Goal: Task Accomplishment & Management: Use online tool/utility

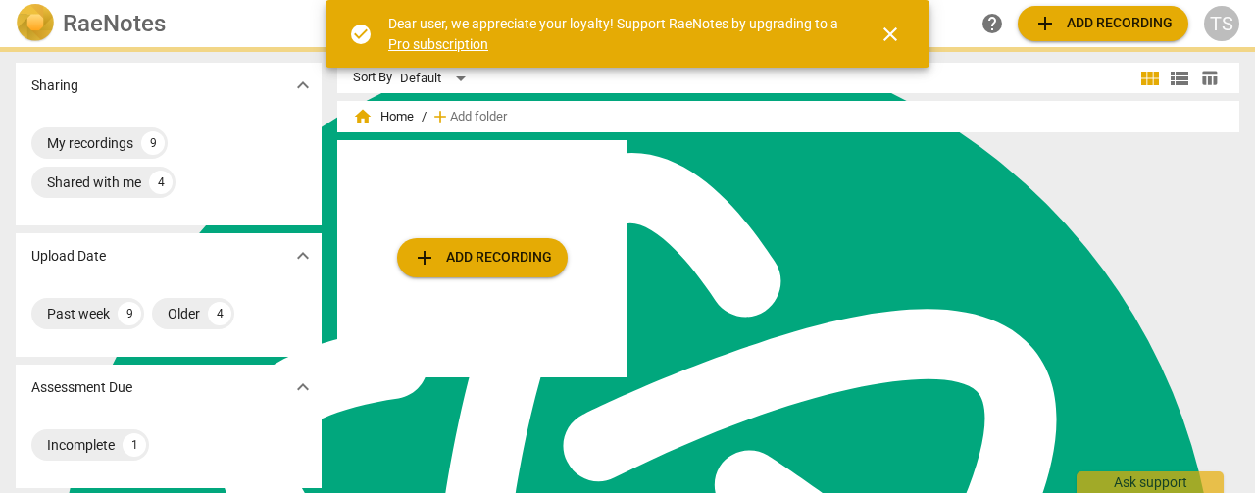
scroll to position [7877, 0]
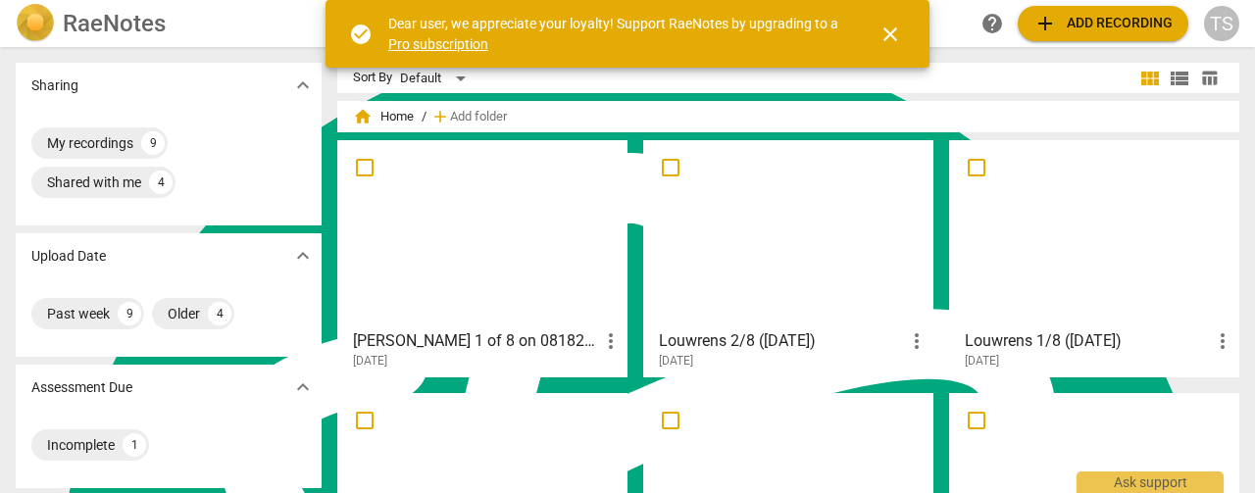
click at [1134, 15] on span "add Add recording" at bounding box center [1102, 24] width 139 height 24
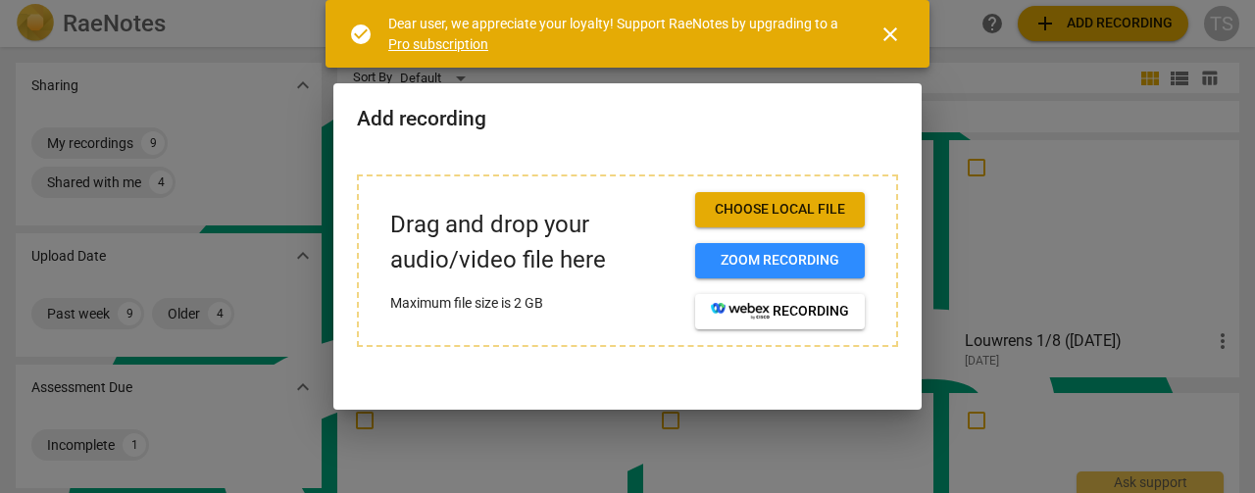
click at [894, 30] on span "close" at bounding box center [891, 35] width 24 height 24
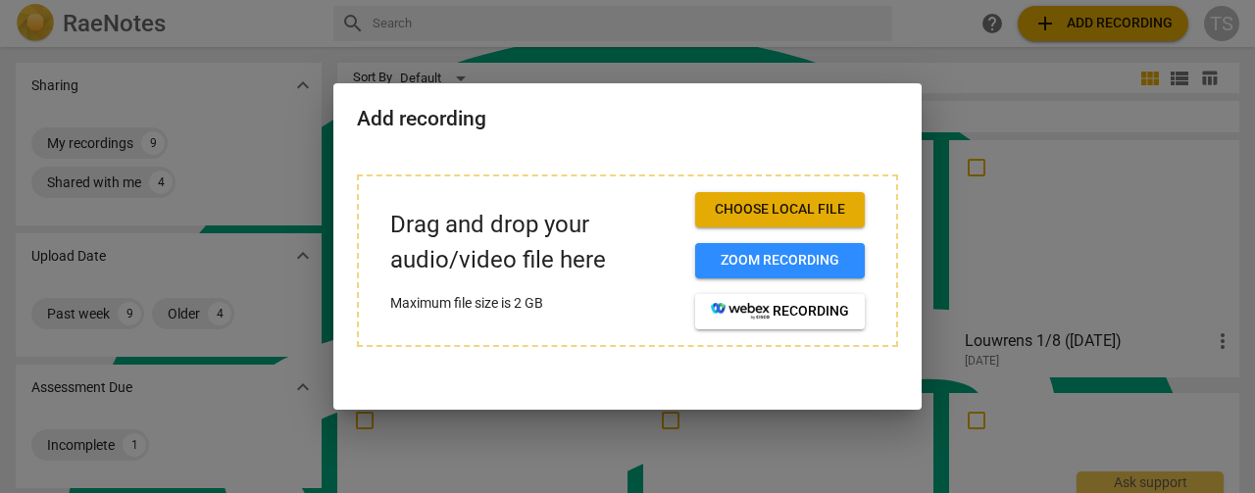
click at [786, 201] on span "Choose local file" at bounding box center [780, 210] width 138 height 20
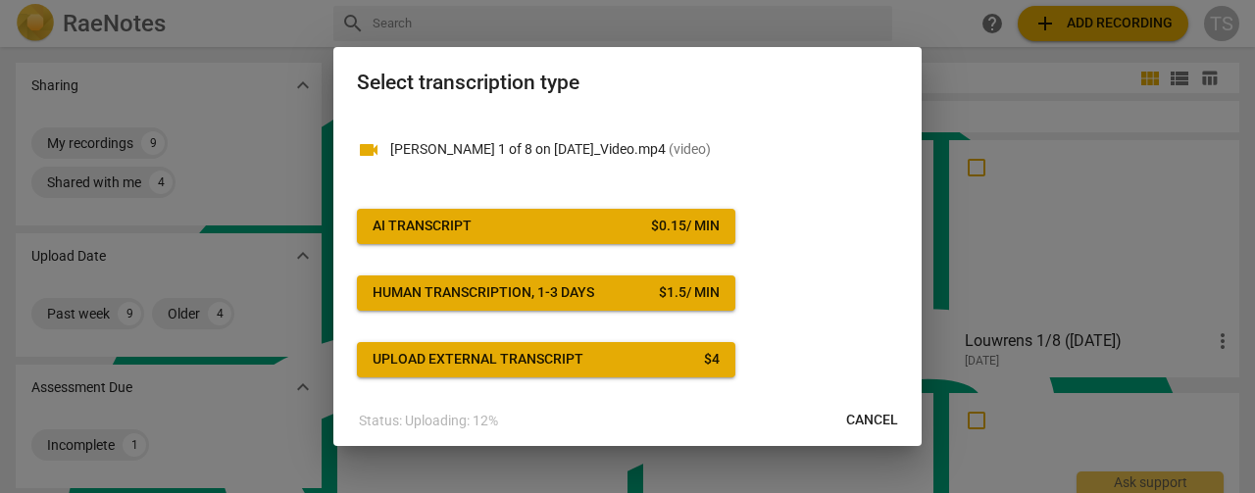
click at [619, 238] on button "AI Transcript $ 0.15 / min" at bounding box center [546, 226] width 378 height 35
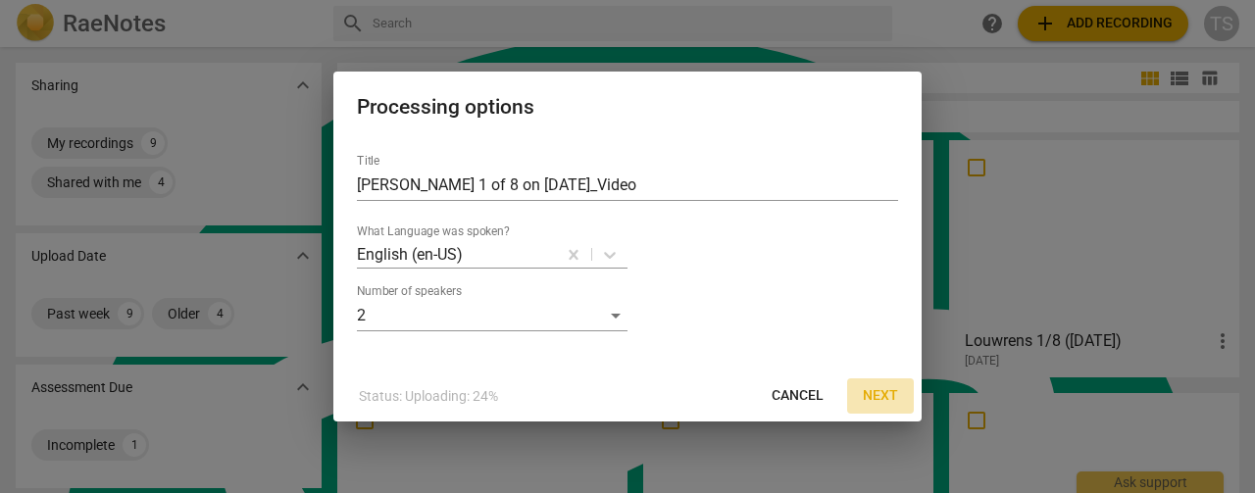
click at [887, 402] on span "Next" at bounding box center [880, 396] width 35 height 20
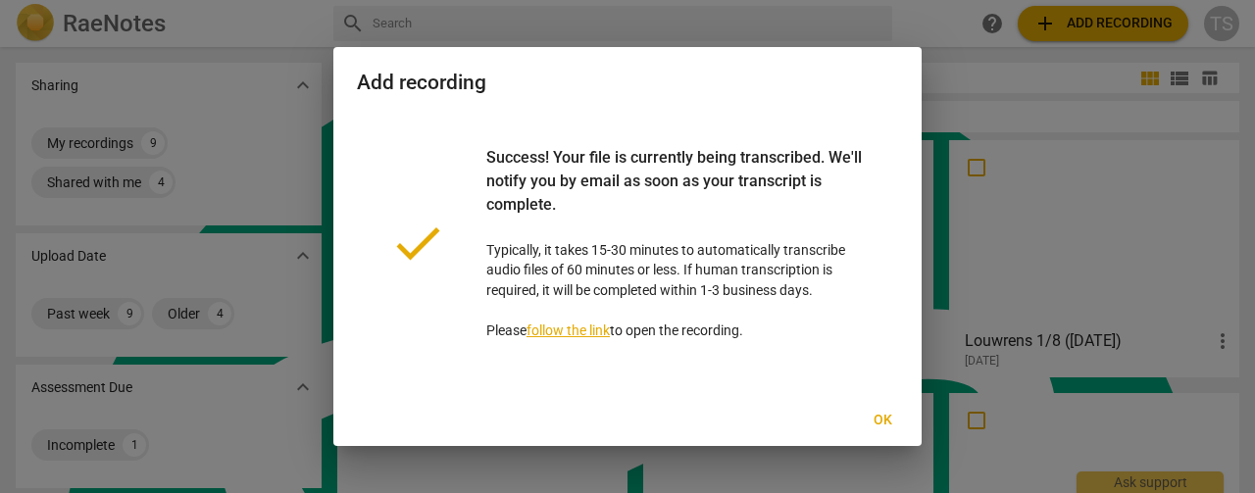
click at [884, 420] on span "Ok" at bounding box center [882, 421] width 31 height 20
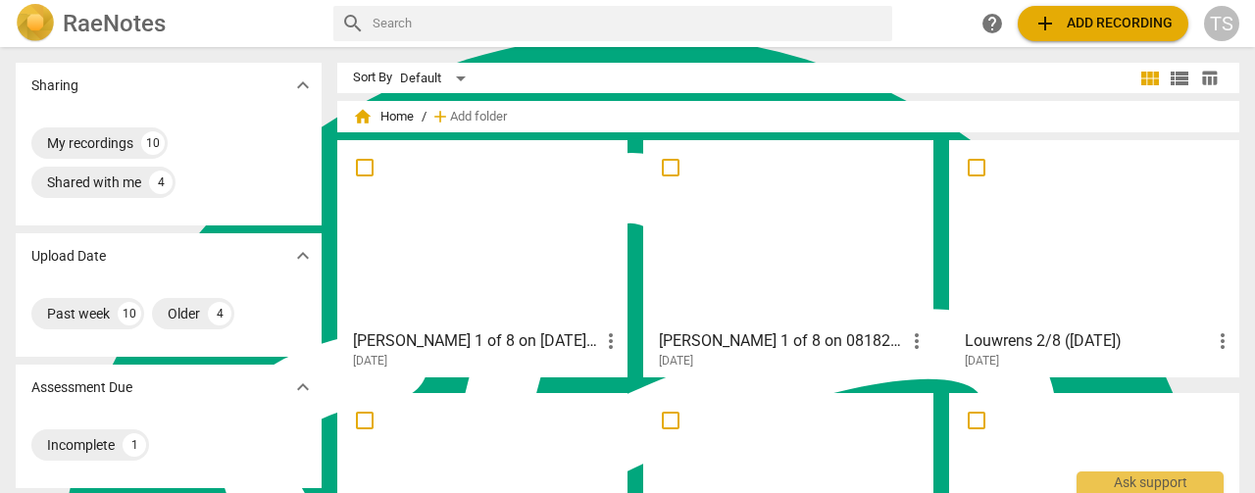
click at [1053, 12] on span "add" at bounding box center [1045, 24] width 24 height 24
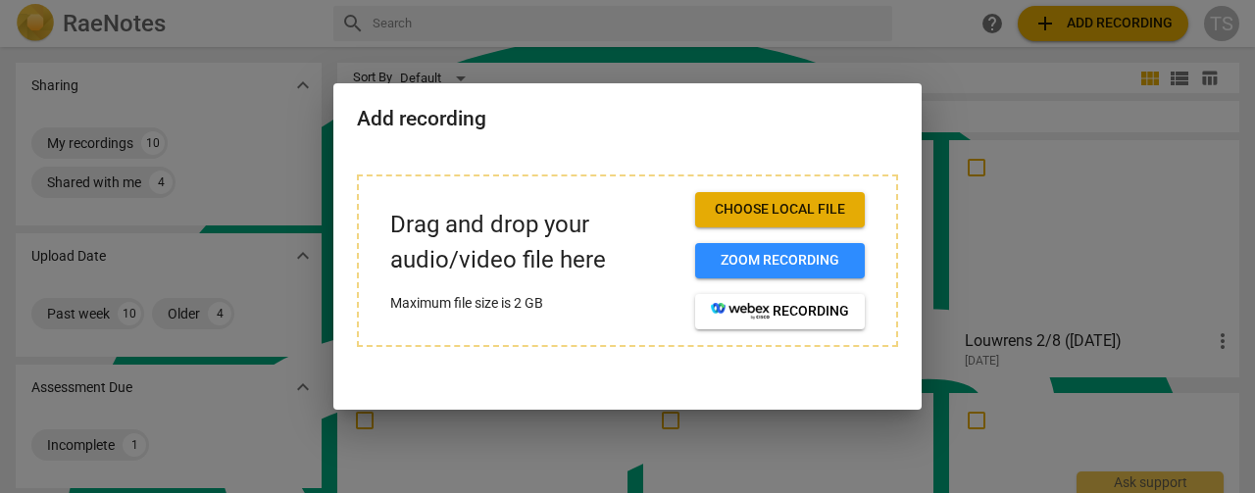
click at [739, 207] on span "Choose local file" at bounding box center [780, 210] width 138 height 20
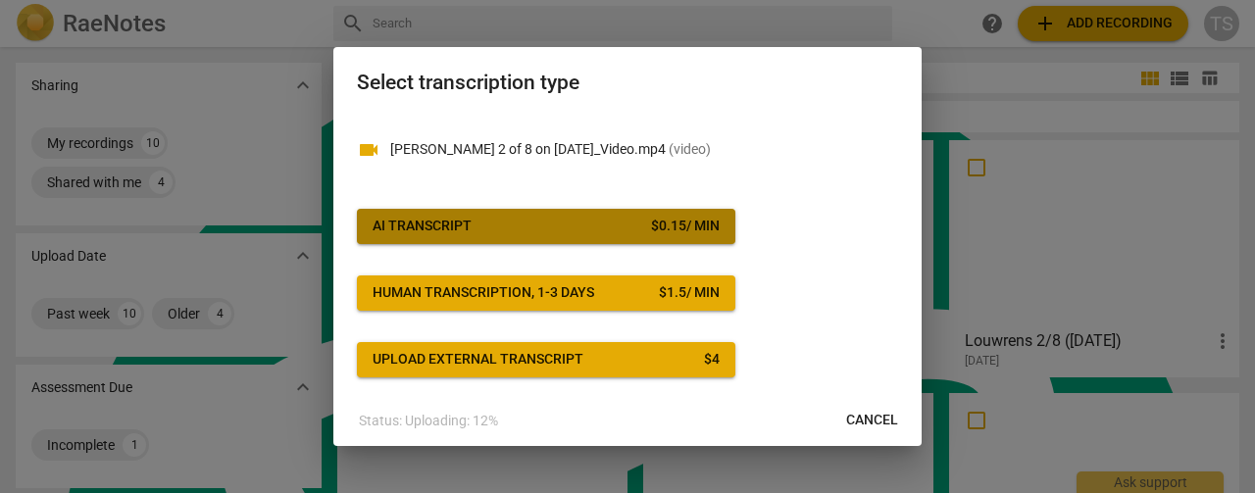
click at [602, 225] on span "AI Transcript $ 0.15 / min" at bounding box center [546, 227] width 347 height 20
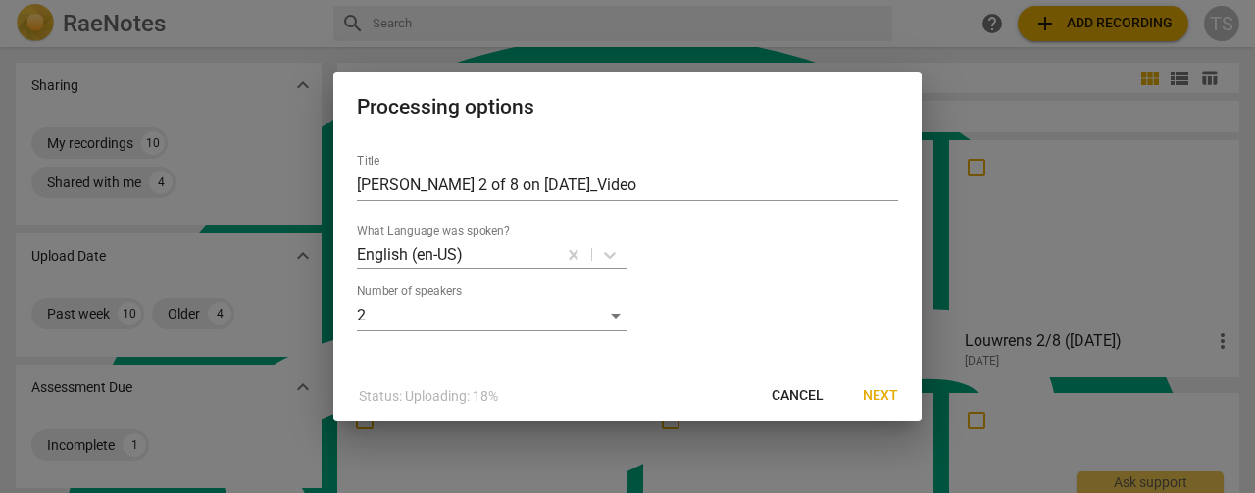
click at [882, 398] on span "Next" at bounding box center [880, 396] width 35 height 20
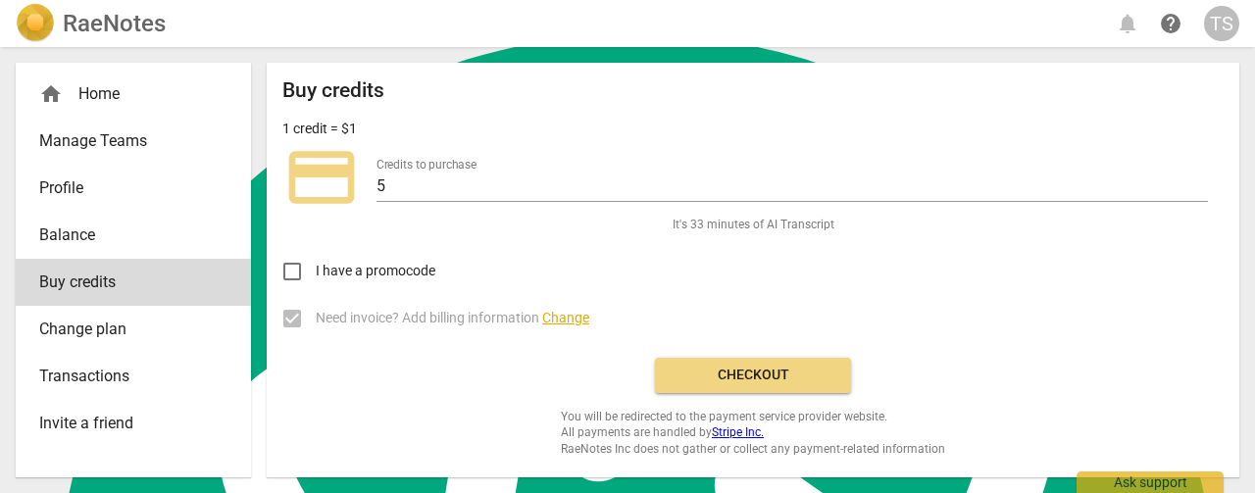
click at [764, 374] on span "Checkout" at bounding box center [753, 376] width 165 height 20
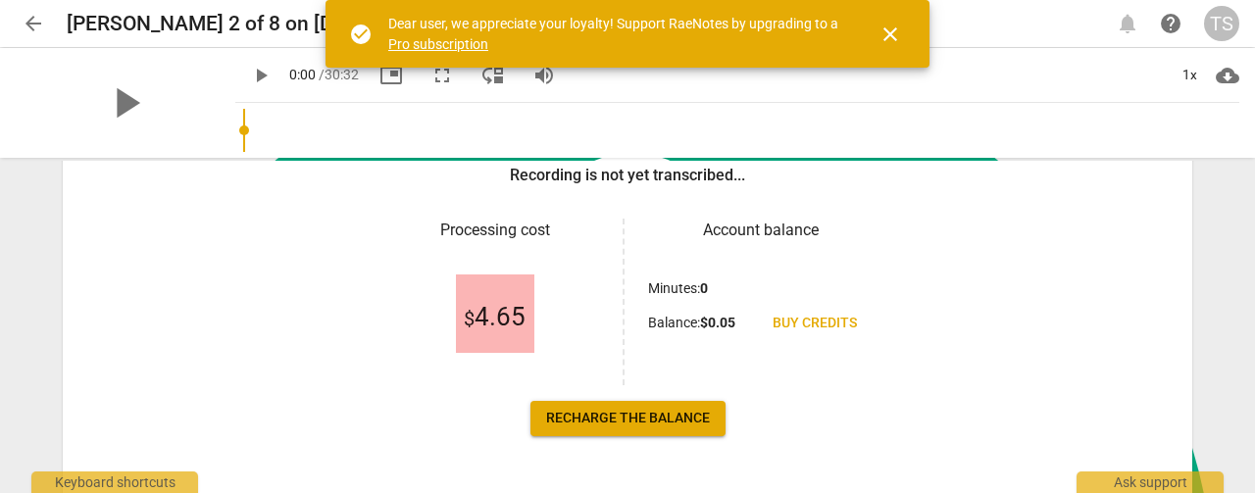
scroll to position [292, 0]
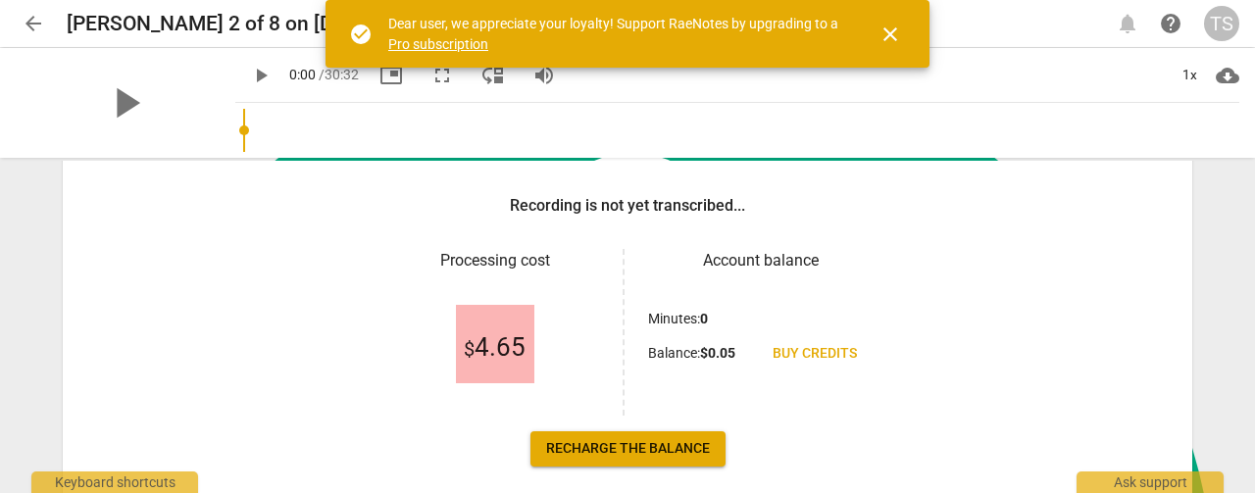
click at [590, 447] on span "Recharge the balance" at bounding box center [628, 449] width 164 height 20
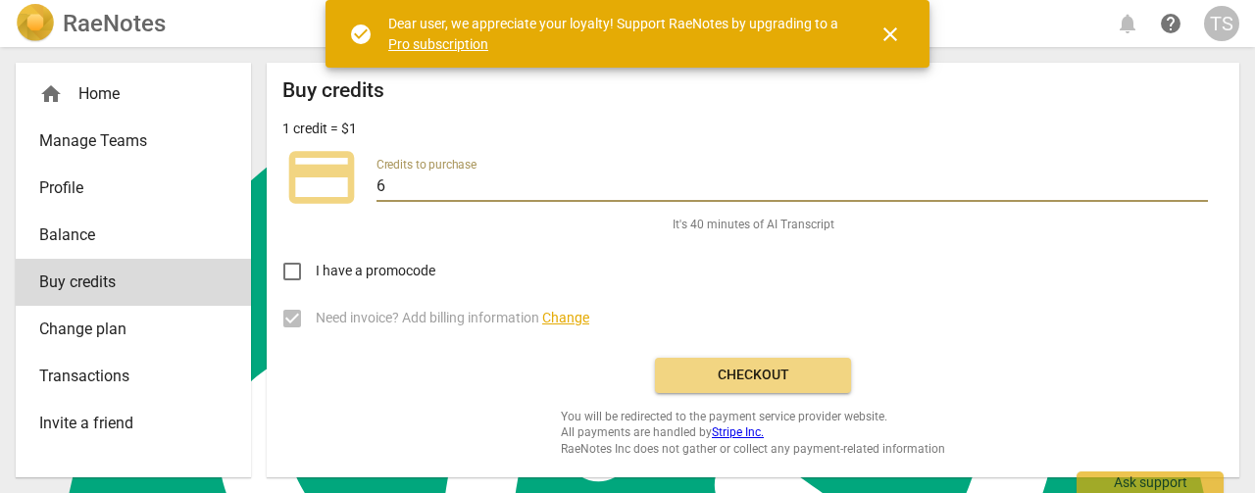
click at [1200, 182] on input "6" at bounding box center [793, 188] width 832 height 28
click at [1200, 182] on input "7" at bounding box center [793, 188] width 832 height 28
click at [1200, 182] on input "8" at bounding box center [793, 188] width 832 height 28
click at [1200, 182] on input "9" at bounding box center [793, 188] width 832 height 28
click at [1200, 182] on input "10" at bounding box center [793, 188] width 832 height 28
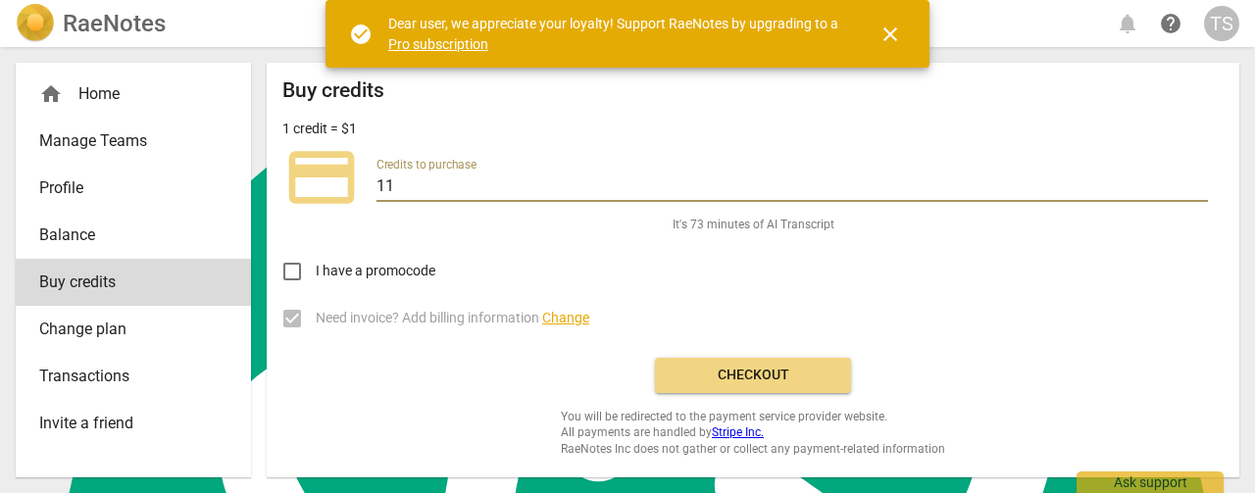
click at [1200, 182] on input "11" at bounding box center [793, 188] width 832 height 28
click at [1200, 182] on input "12" at bounding box center [793, 188] width 832 height 28
click at [1200, 182] on input "13" at bounding box center [793, 188] width 832 height 28
click at [1200, 182] on input "14" at bounding box center [793, 188] width 832 height 28
click at [1200, 182] on input "15" at bounding box center [793, 188] width 832 height 28
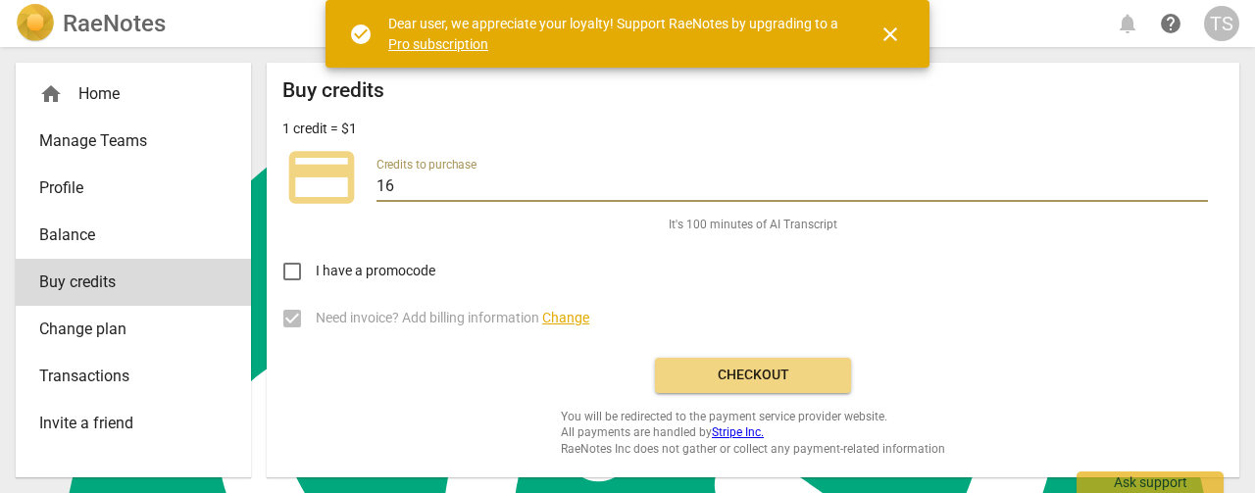
click at [1200, 182] on input "16" at bounding box center [793, 188] width 832 height 28
click at [1200, 182] on input "17" at bounding box center [793, 188] width 832 height 28
click at [1200, 182] on input "18" at bounding box center [793, 188] width 832 height 28
click at [1200, 182] on input "19" at bounding box center [793, 188] width 832 height 28
type input "20"
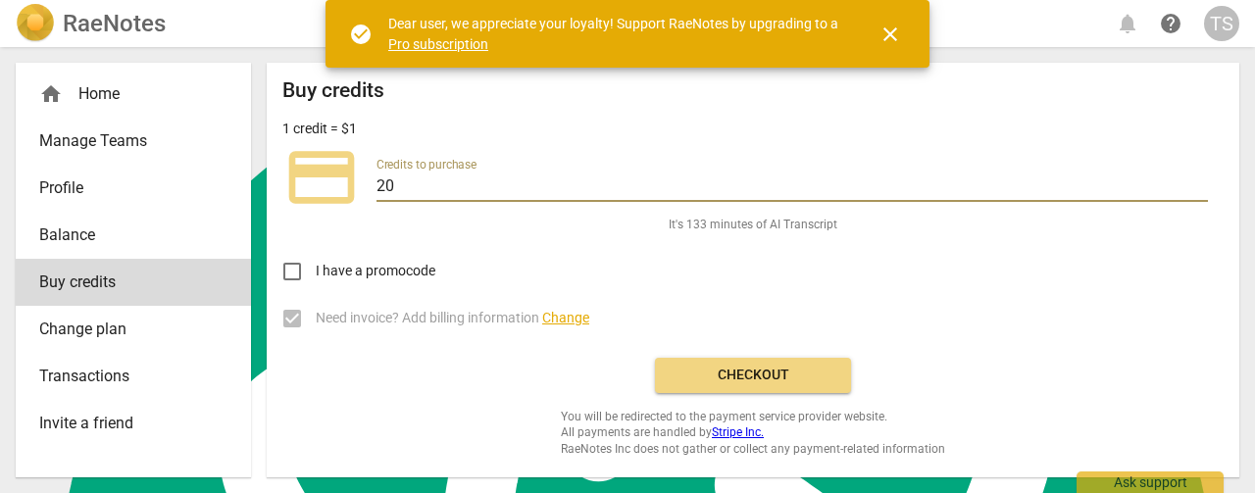
click at [1200, 182] on input "20" at bounding box center [793, 188] width 832 height 28
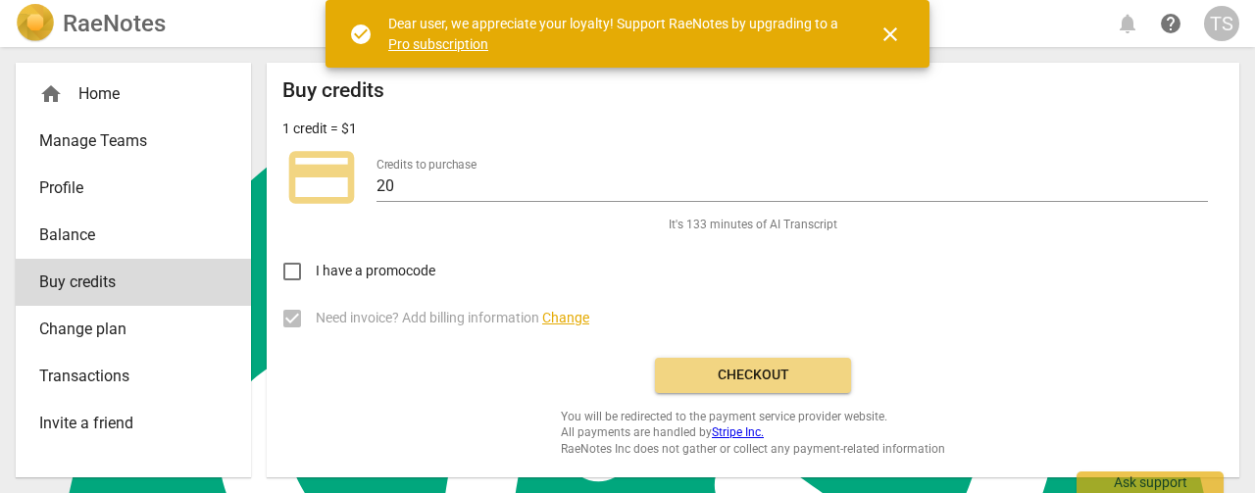
click at [757, 398] on div "Buy credits 1 credit = $1 credit_card Credits to purchase 20 It's 133 minutes o…" at bounding box center [752, 267] width 941 height 378
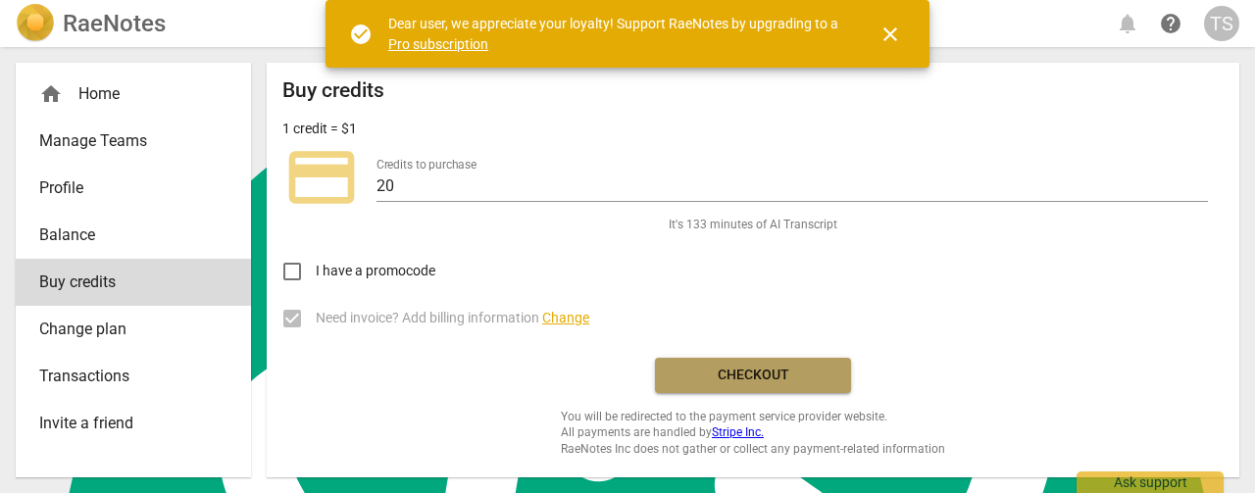
click at [747, 377] on span "Checkout" at bounding box center [753, 376] width 165 height 20
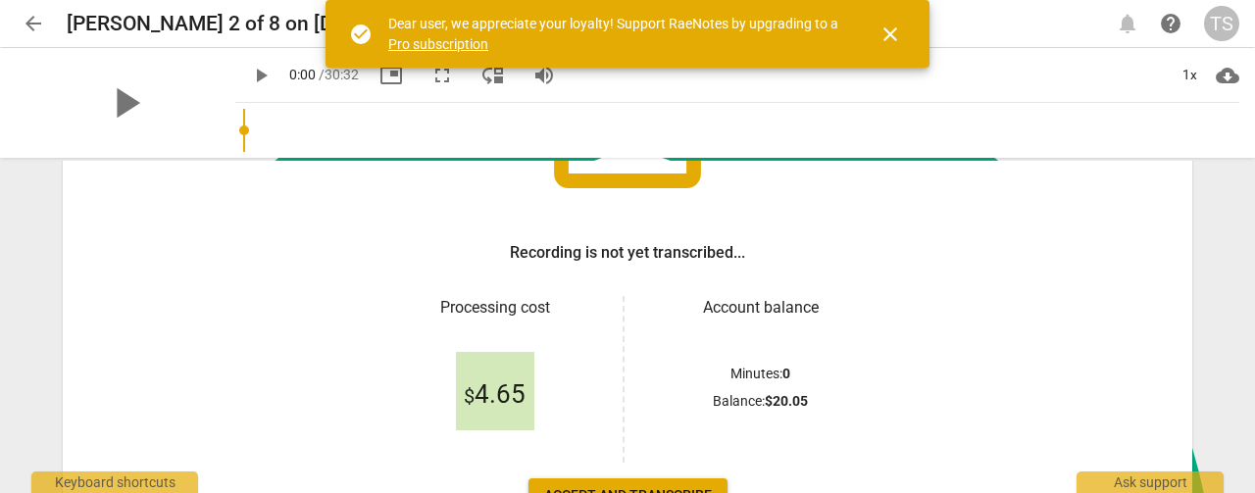
scroll to position [294, 0]
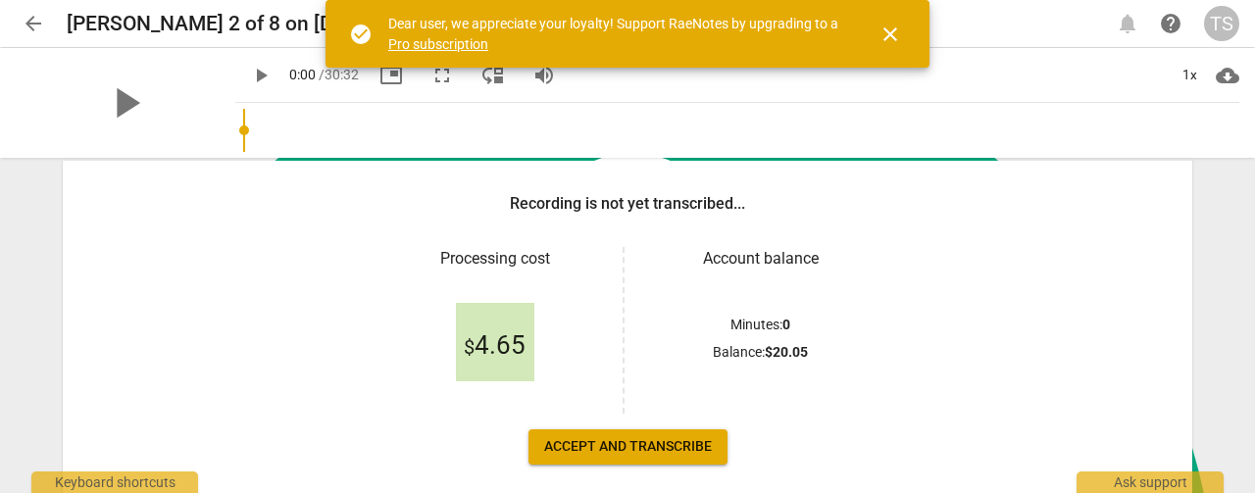
click at [637, 448] on span "Accept and transcribe" at bounding box center [628, 447] width 168 height 20
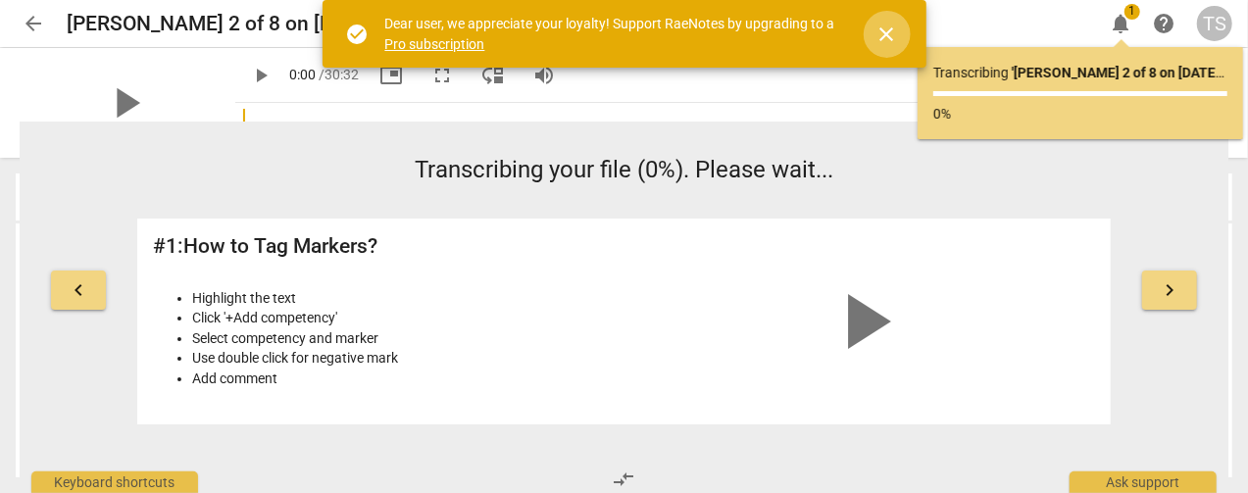
click at [893, 33] on span "close" at bounding box center [888, 35] width 24 height 24
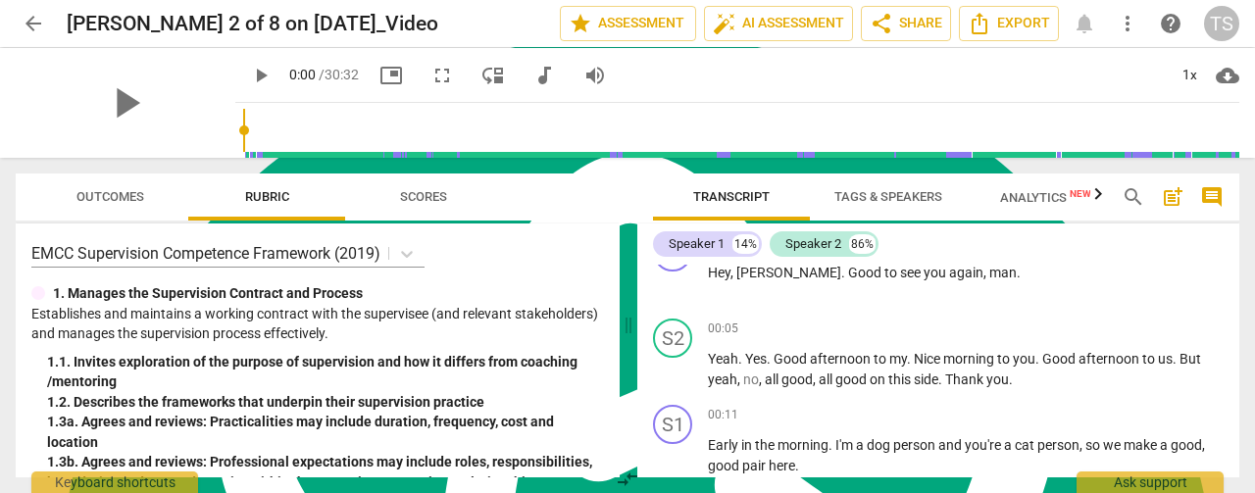
scroll to position [0, 0]
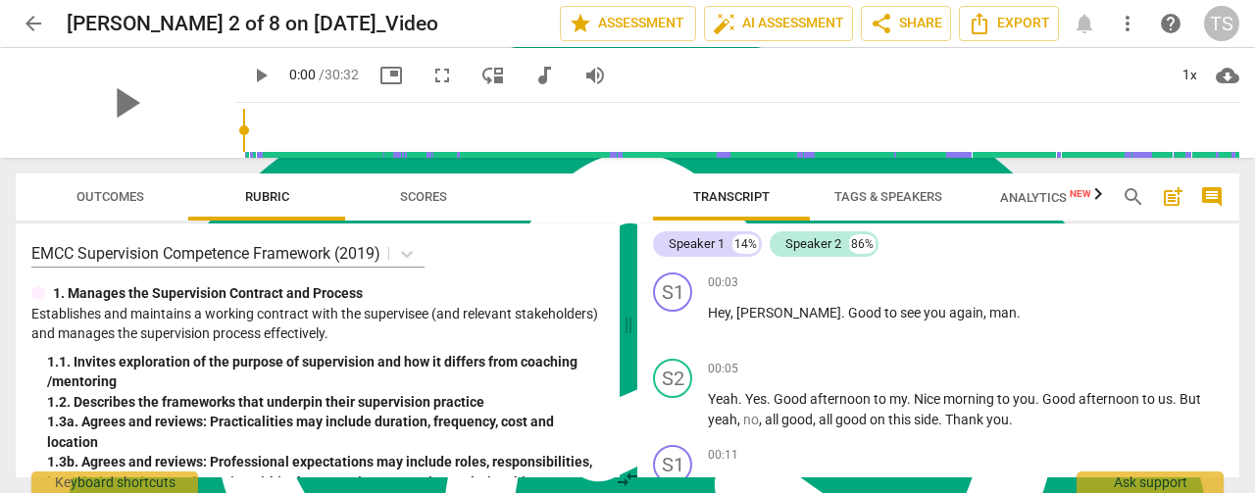
click at [855, 208] on span "Tags & Speakers" at bounding box center [888, 197] width 155 height 26
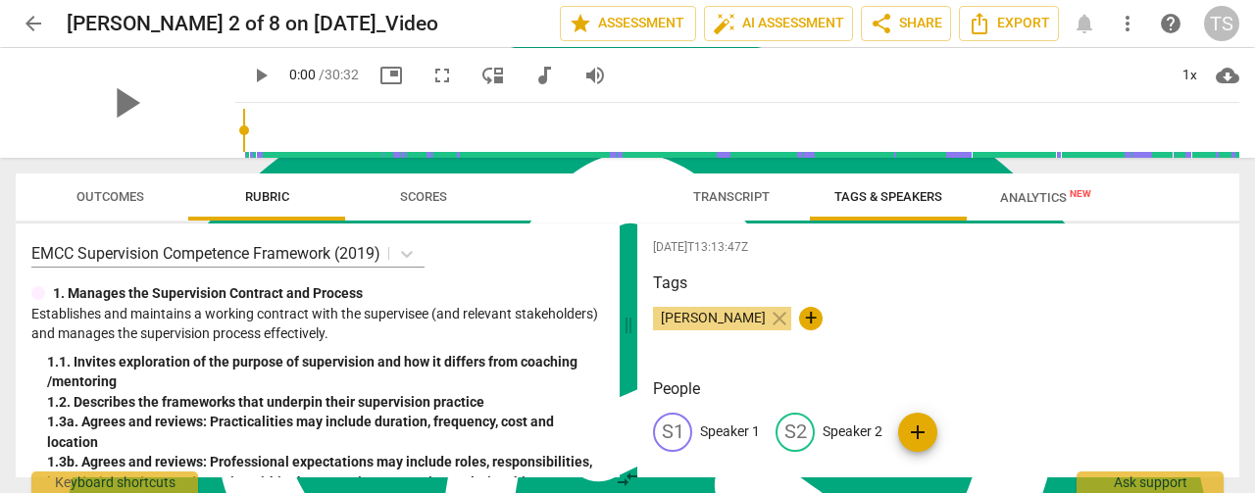
click at [739, 434] on p "Speaker 1" at bounding box center [730, 432] width 60 height 21
type textarea "Speaker 1"
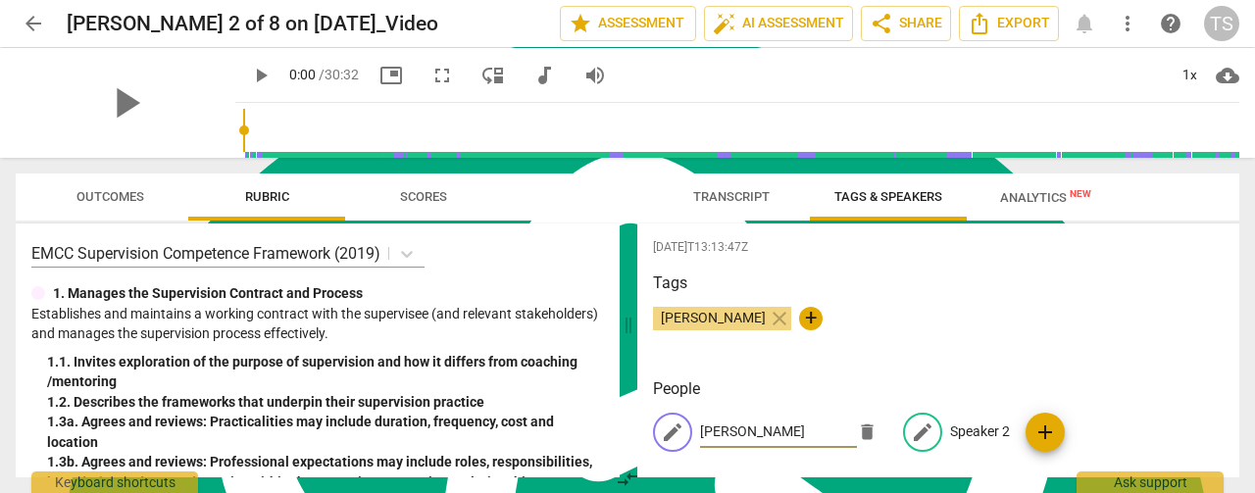
type input "Tim"
click at [967, 427] on p "Speaker 2" at bounding box center [980, 432] width 60 height 21
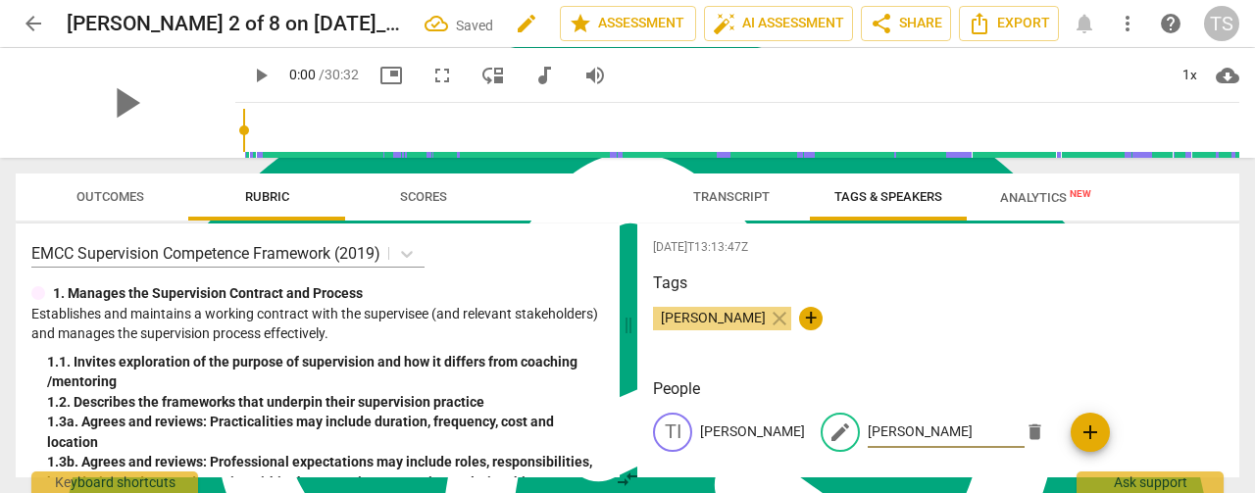
type input "Heinrich"
click at [526, 23] on span "edit" at bounding box center [527, 24] width 24 height 24
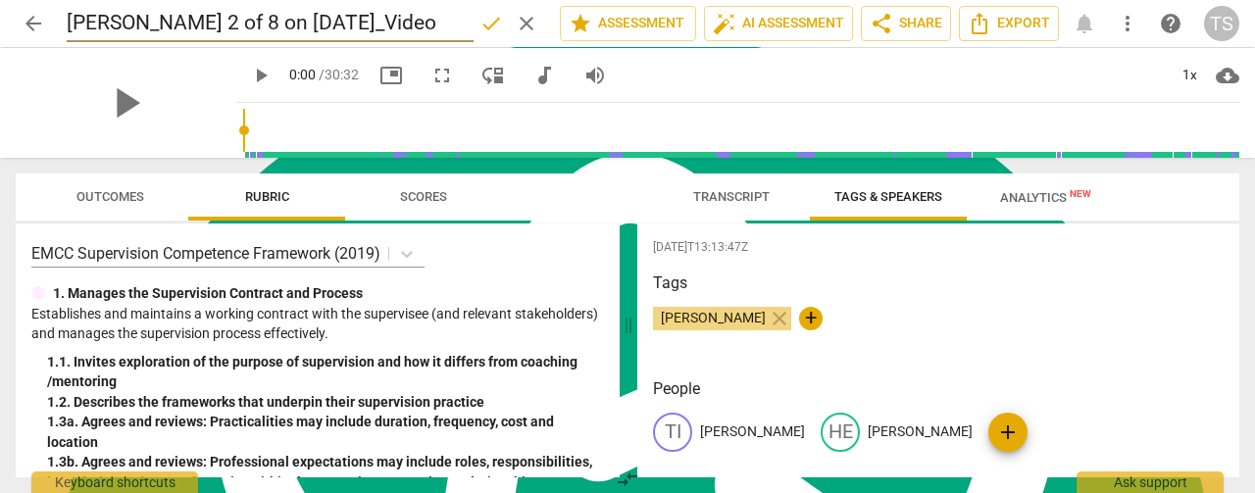
click at [192, 28] on input "[PERSON_NAME] 2 of 8 on [DATE]_Video" at bounding box center [270, 23] width 407 height 37
drag, startPoint x: 189, startPoint y: 25, endPoint x: 197, endPoint y: 13, distance: 14.1
click at [189, 24] on input "Heinrich 2/8 on Aug 19 2025_Video" at bounding box center [270, 23] width 407 height 37
type input "Heinrich 2/8 (8/19/25)"
click at [484, 15] on span "done" at bounding box center [491, 24] width 24 height 24
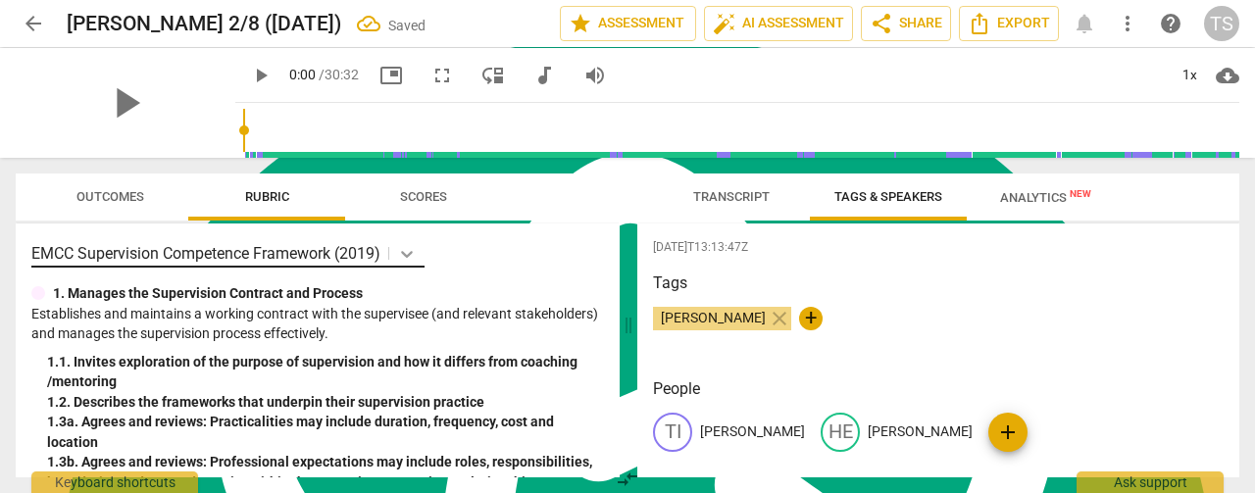
click at [411, 0] on body "arrow_back Heinrich 2/8 (8/19/25) Saved edit star Assessment auto_fix_high AI A…" at bounding box center [627, 0] width 1255 height 0
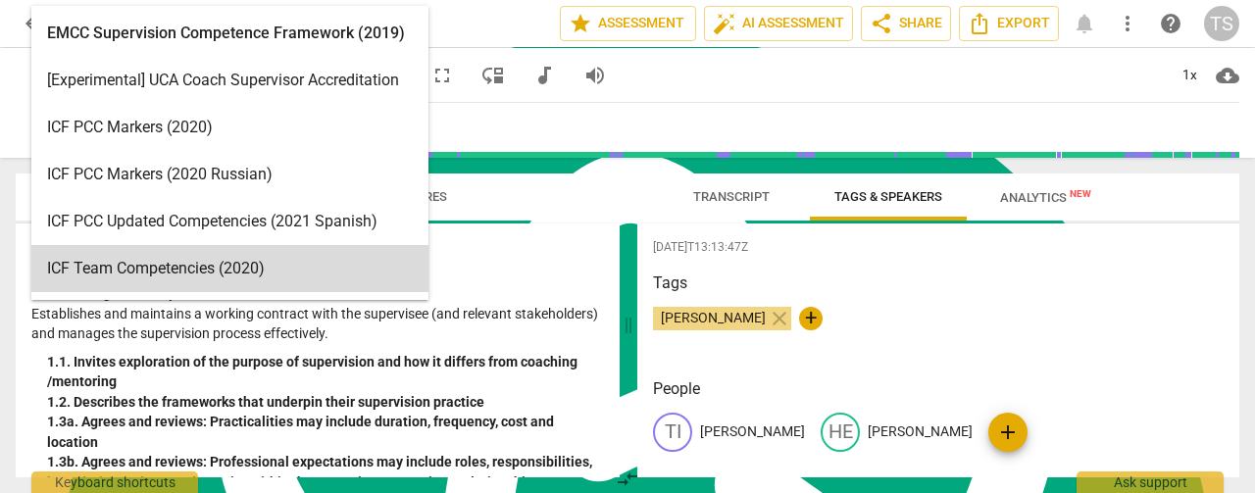
scroll to position [8, 0]
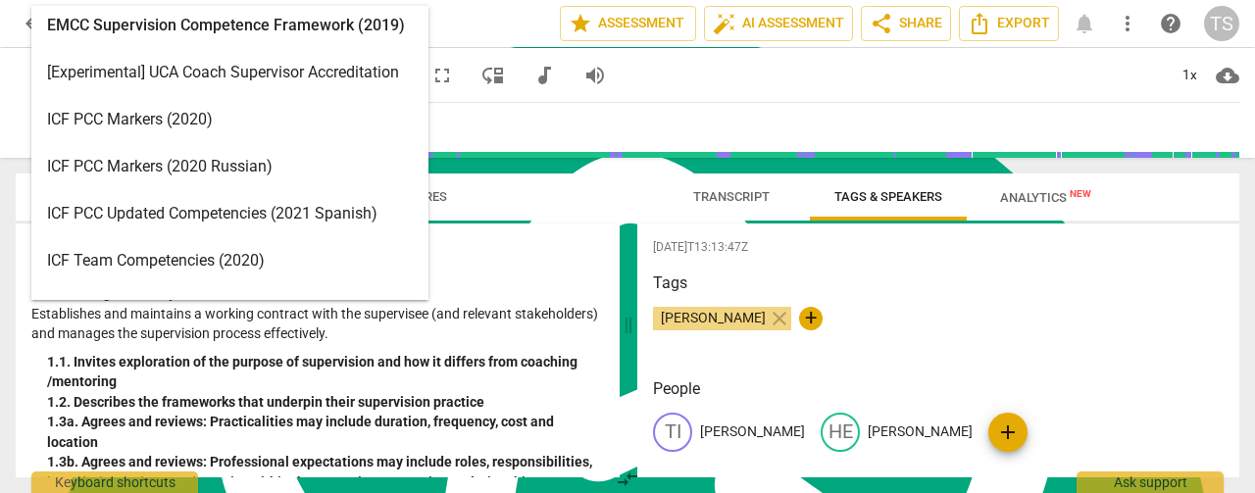
click at [323, 121] on div "ICF PCC Markers (2020)" at bounding box center [229, 119] width 397 height 47
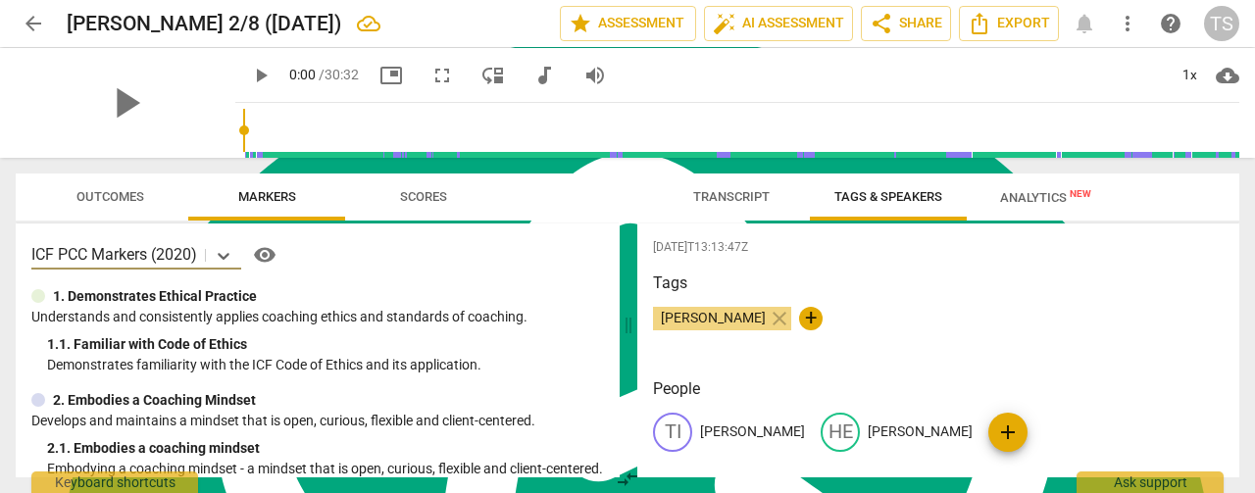
scroll to position [21, 0]
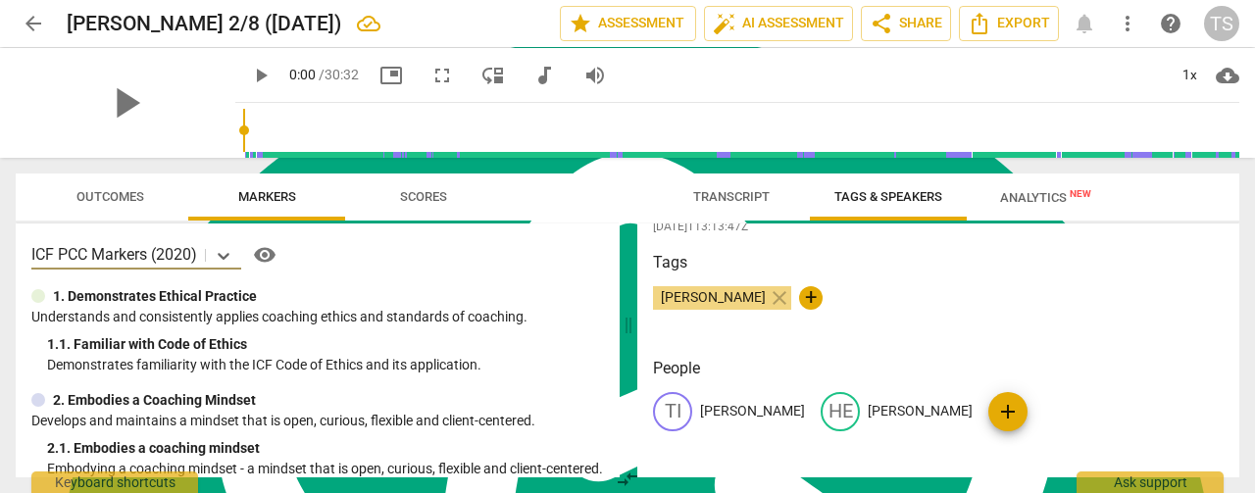
click at [735, 197] on span "Transcript" at bounding box center [731, 196] width 76 height 15
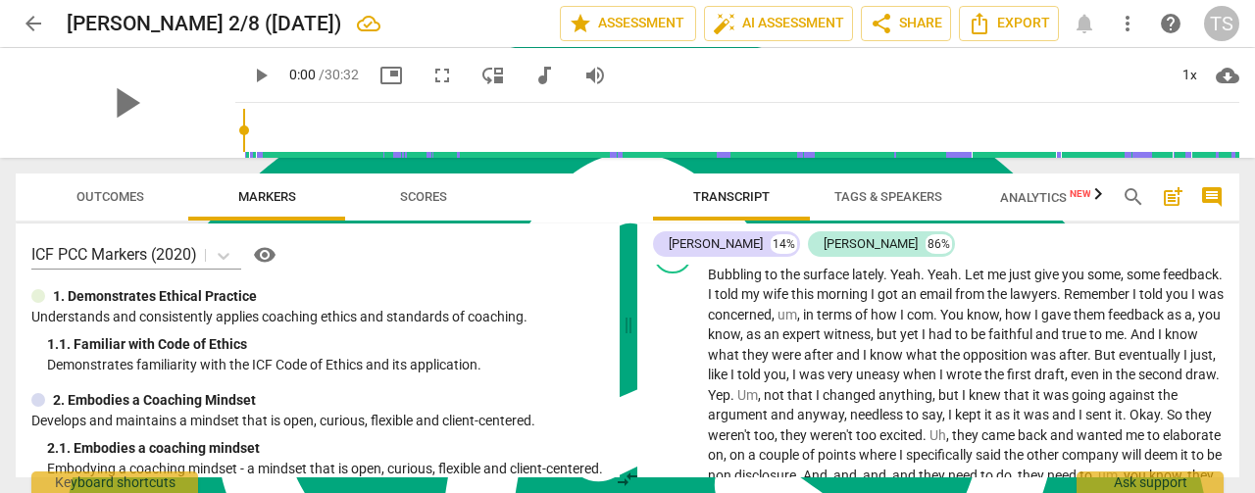
scroll to position [392, 0]
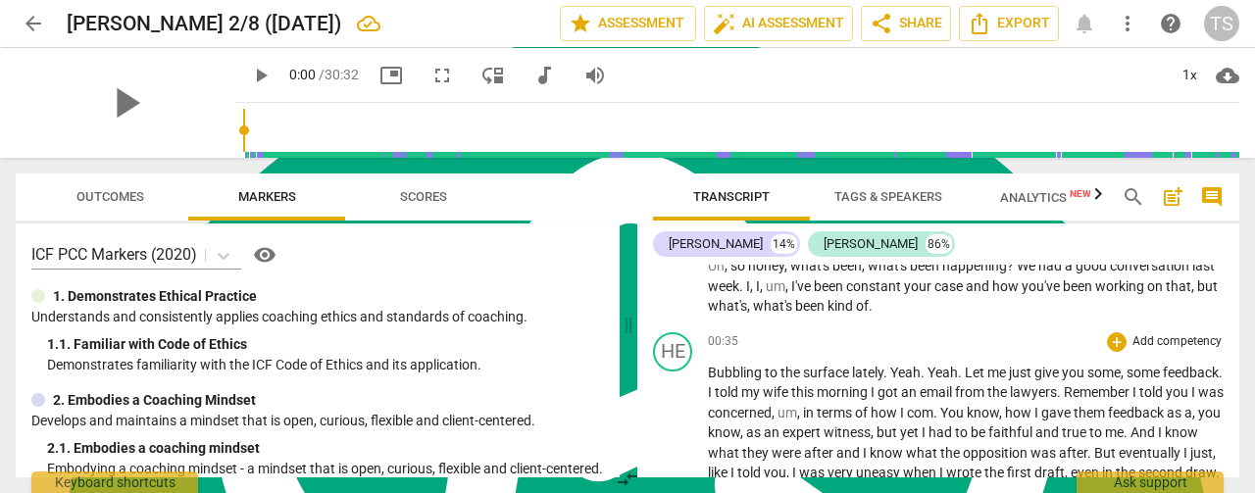
click at [884, 372] on span "." at bounding box center [886, 373] width 7 height 16
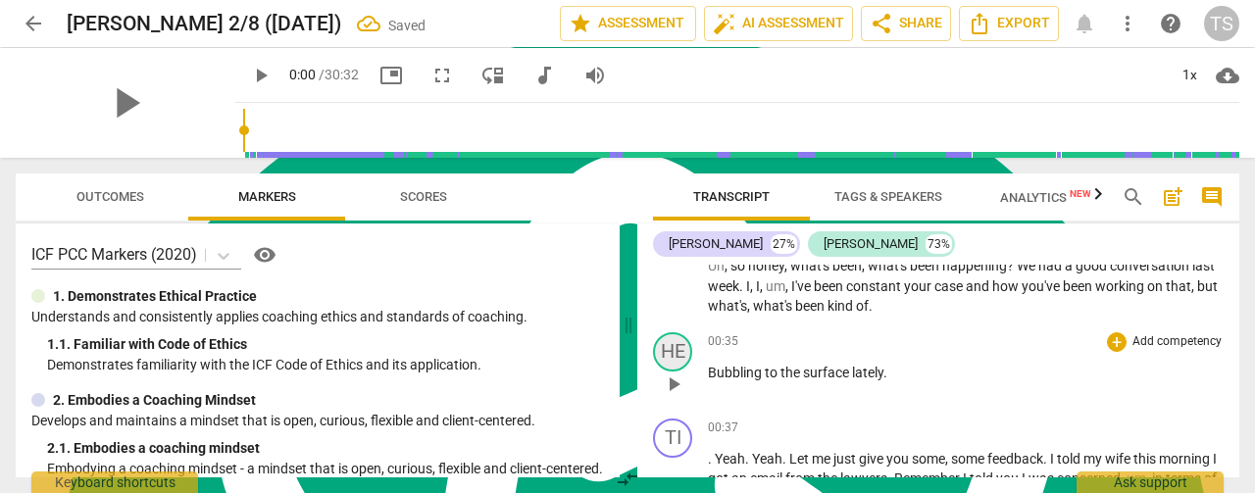
click at [683, 351] on div "HE" at bounding box center [672, 351] width 39 height 39
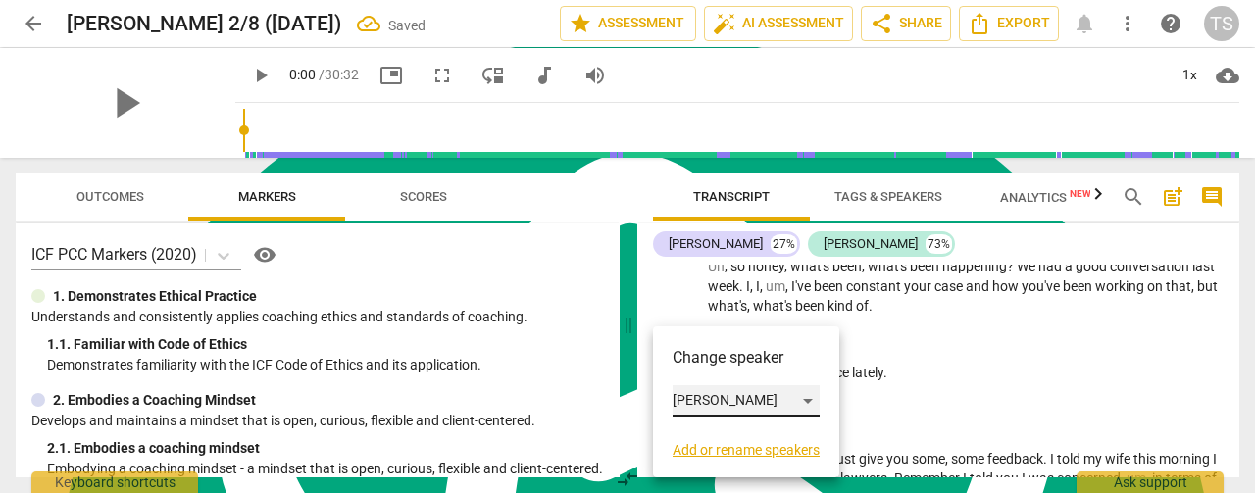
click at [809, 406] on div "Heinrich" at bounding box center [746, 400] width 147 height 31
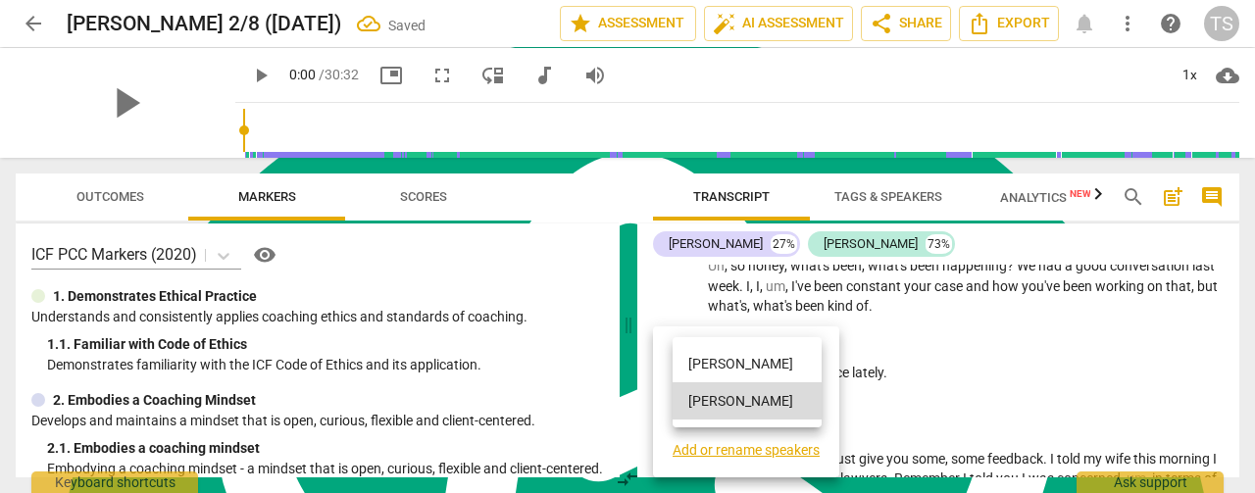
click at [731, 368] on li "Tim" at bounding box center [747, 363] width 149 height 37
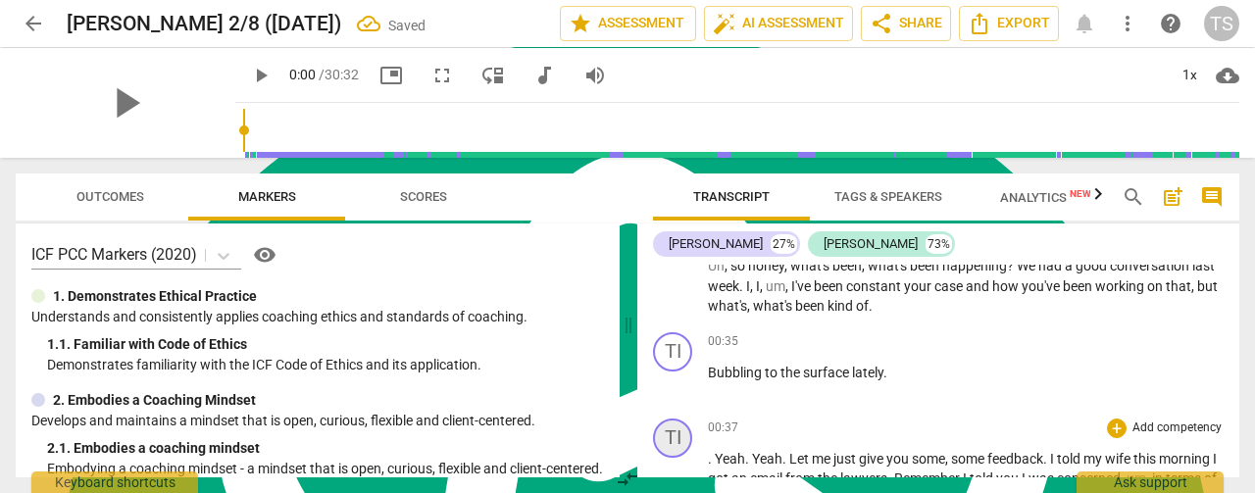
click at [680, 444] on div "TI" at bounding box center [672, 438] width 39 height 39
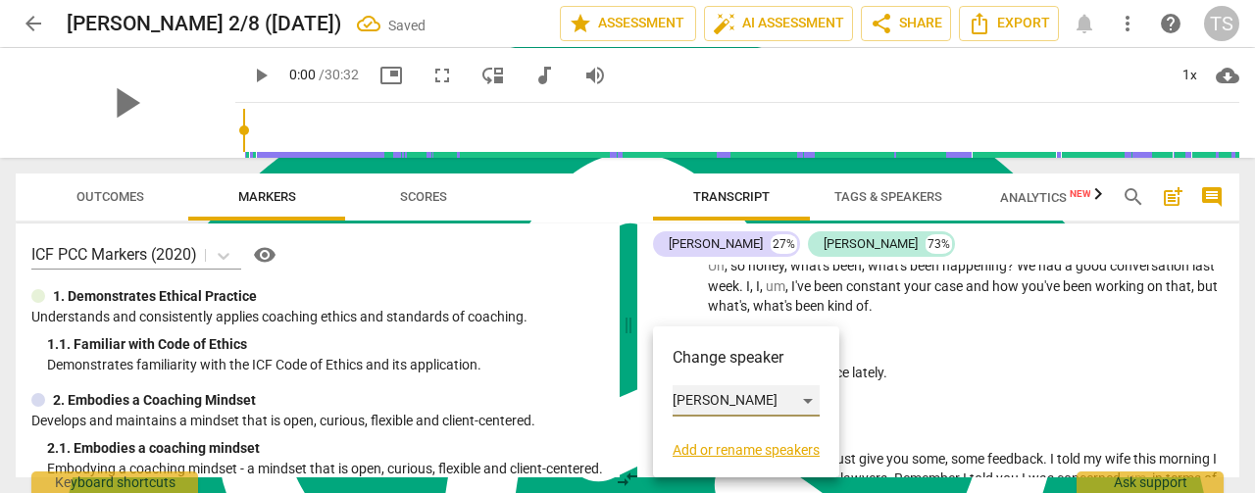
click at [818, 408] on div "Tim" at bounding box center [746, 400] width 147 height 31
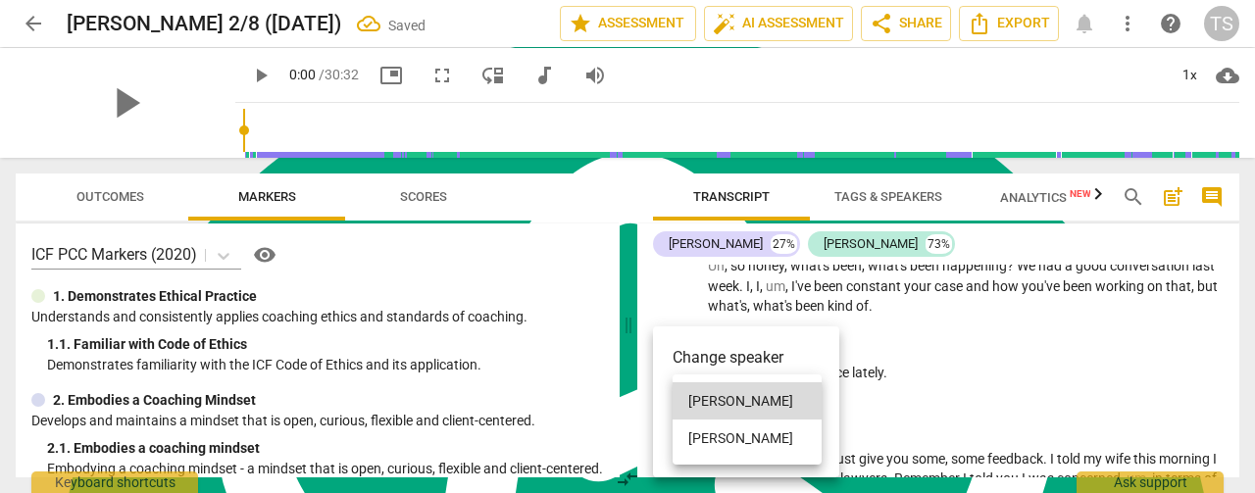
click at [732, 433] on li "Heinrich" at bounding box center [747, 438] width 149 height 37
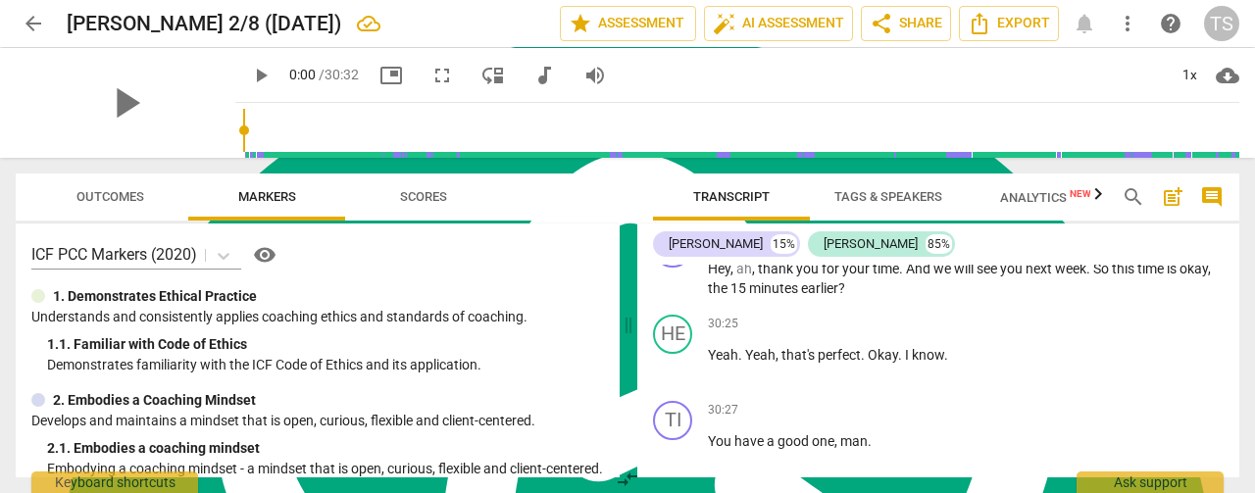
scroll to position [11009, 0]
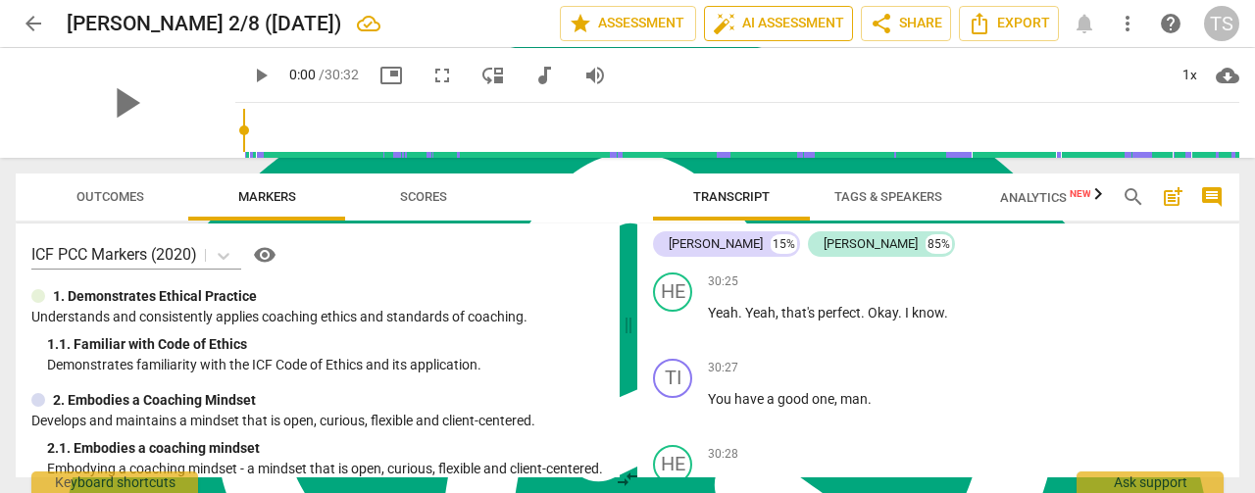
click at [782, 28] on span "auto_fix_high AI Assessment" at bounding box center [778, 24] width 131 height 24
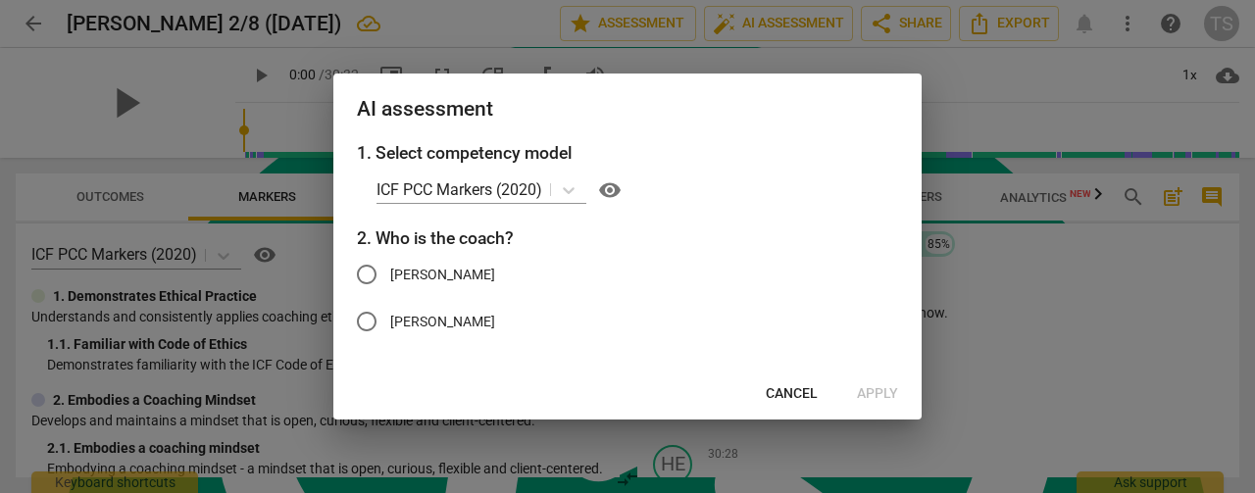
click at [369, 270] on input "Tim" at bounding box center [366, 274] width 47 height 47
radio input "true"
click at [877, 393] on span "Apply" at bounding box center [877, 394] width 41 height 20
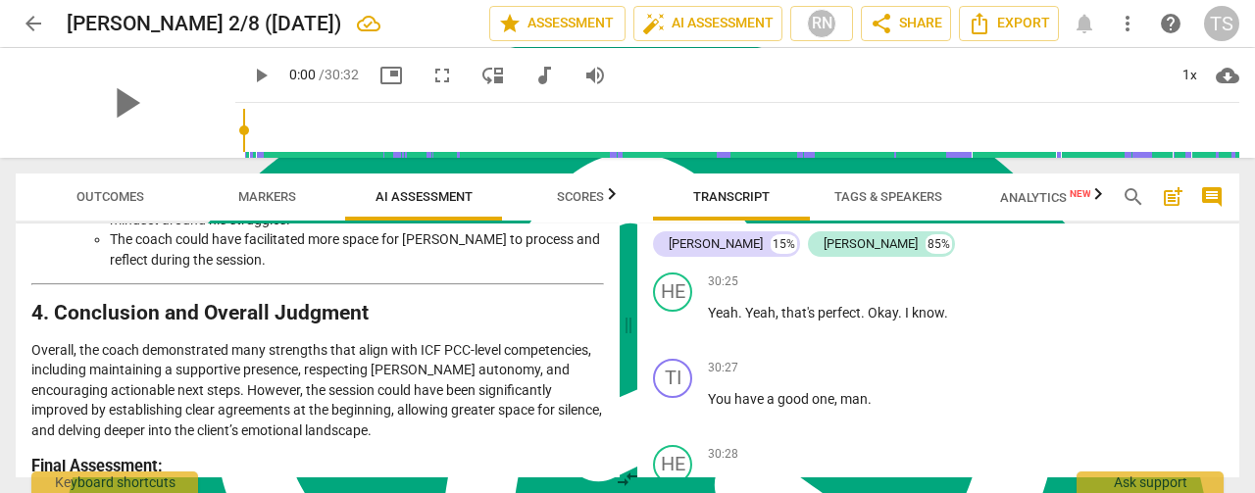
scroll to position [3227, 0]
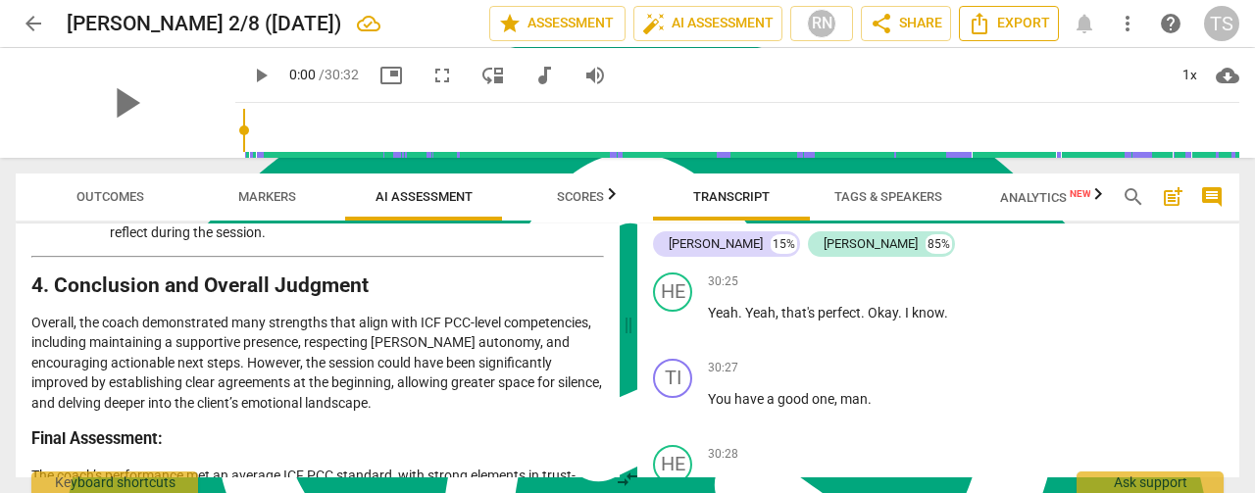
click at [1023, 24] on span "Export" at bounding box center [1009, 24] width 82 height 24
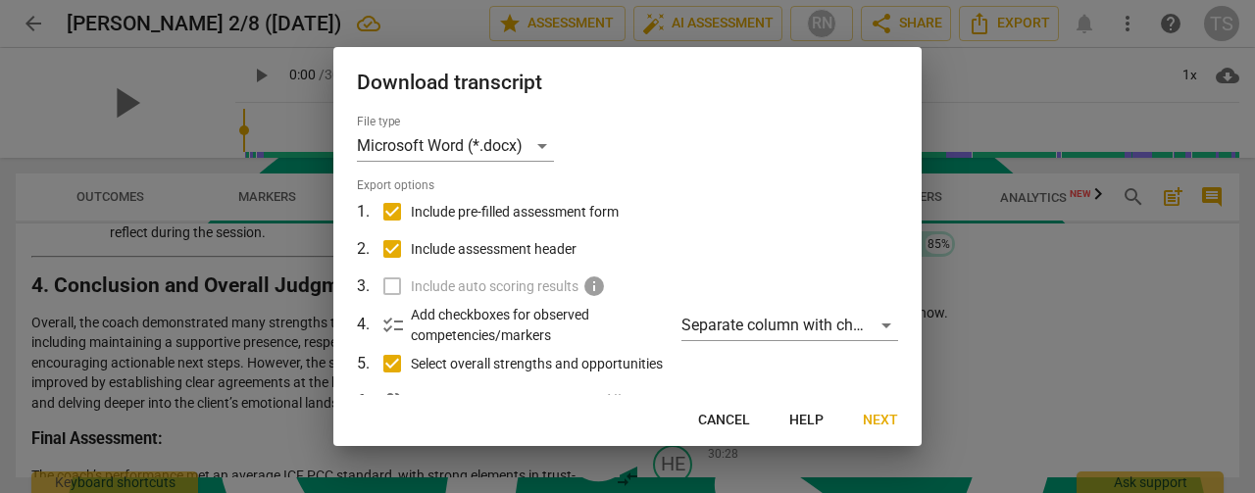
click at [873, 419] on span "Next" at bounding box center [880, 421] width 35 height 20
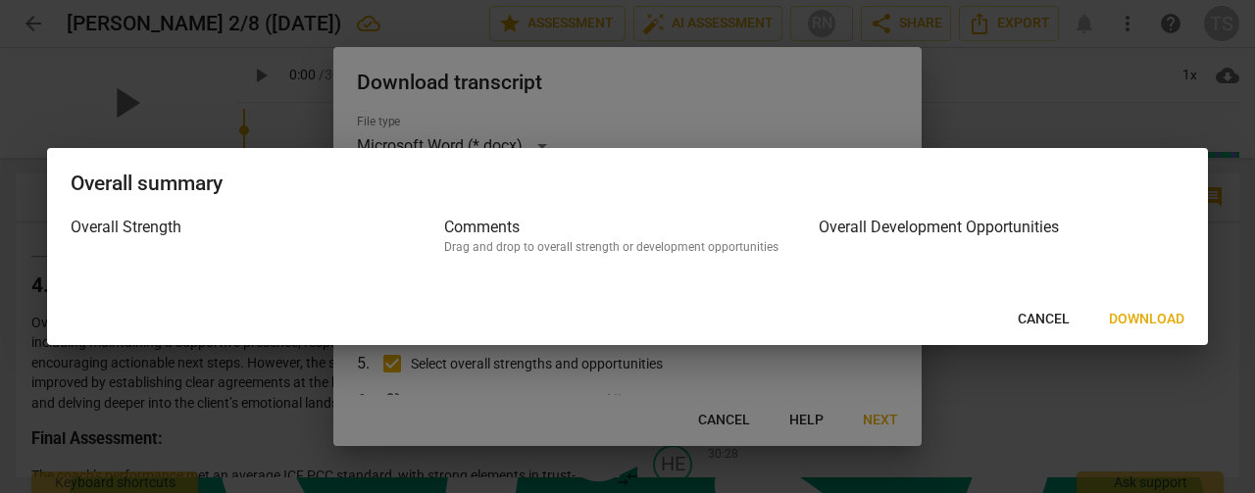
click at [1139, 314] on span "Download" at bounding box center [1147, 320] width 76 height 20
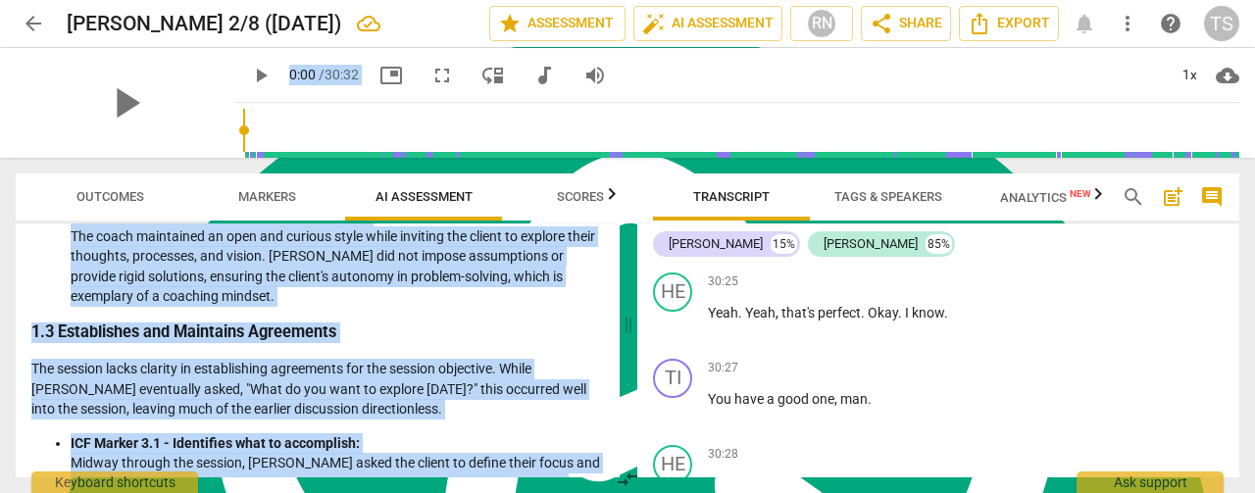
scroll to position [0, 0]
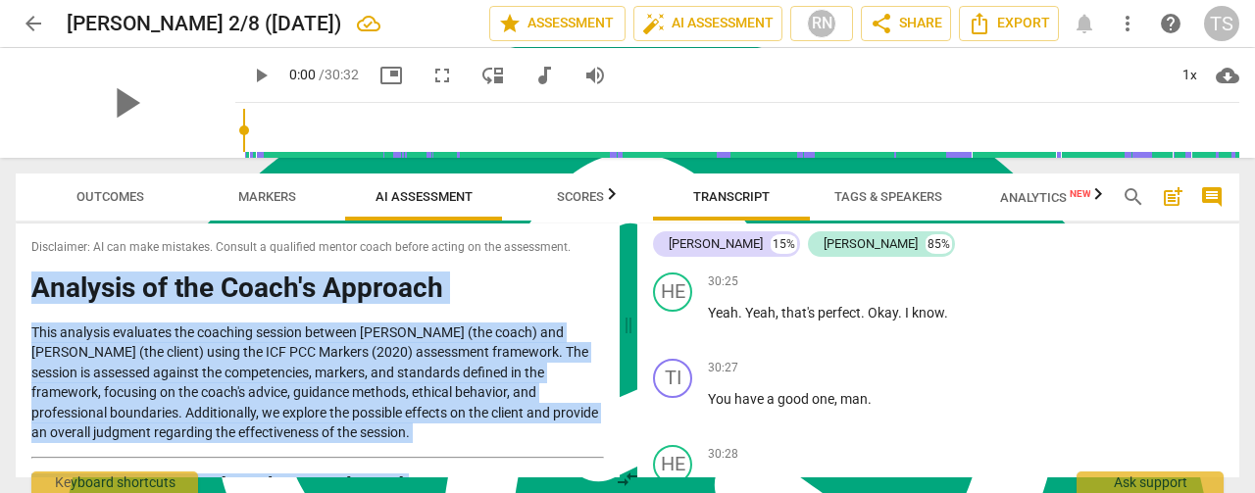
drag, startPoint x: 408, startPoint y: 452, endPoint x: 0, endPoint y: 289, distance: 439.2
click at [0, 289] on div "Outcomes Markers AI Assessment Scores Disclaimer: AI can make mistakes. Consult…" at bounding box center [314, 325] width 628 height 335
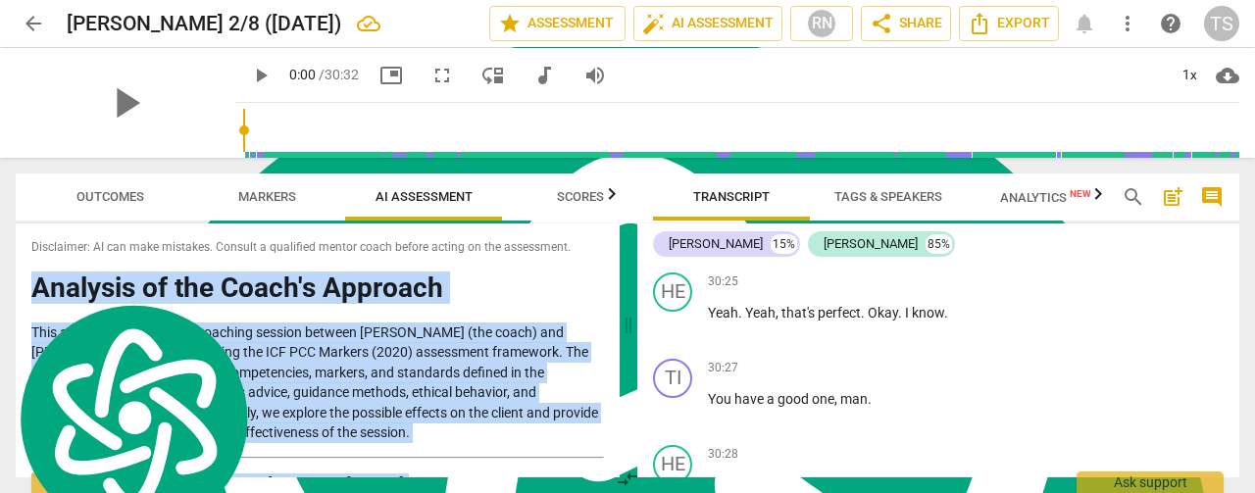
copy div "Analysis of the Coach's Approach This analysis evaluates the coaching session b…"
click at [33, 27] on span "arrow_back" at bounding box center [34, 24] width 24 height 24
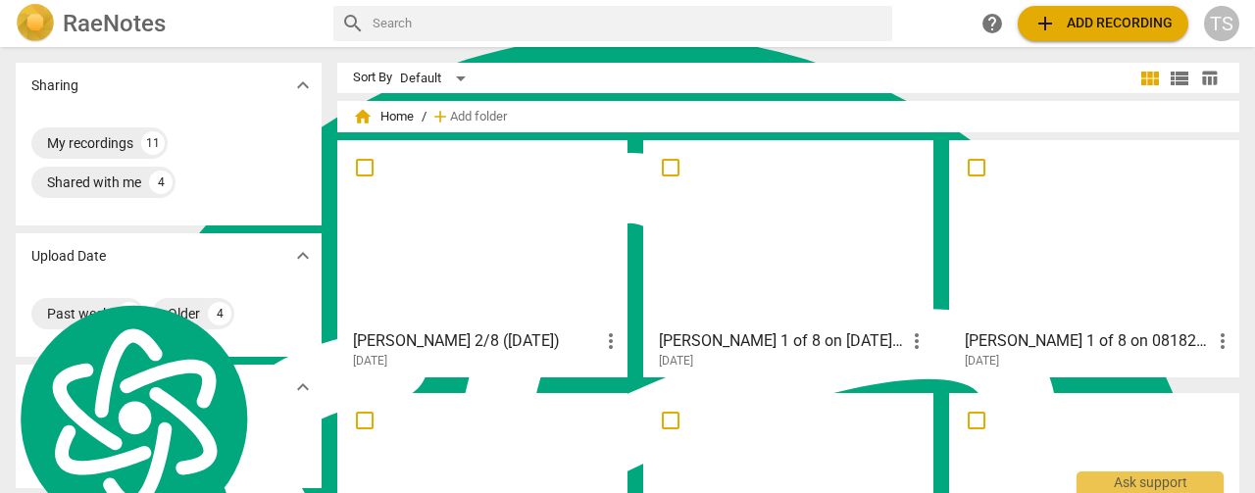
click at [688, 242] on div at bounding box center [788, 234] width 277 height 174
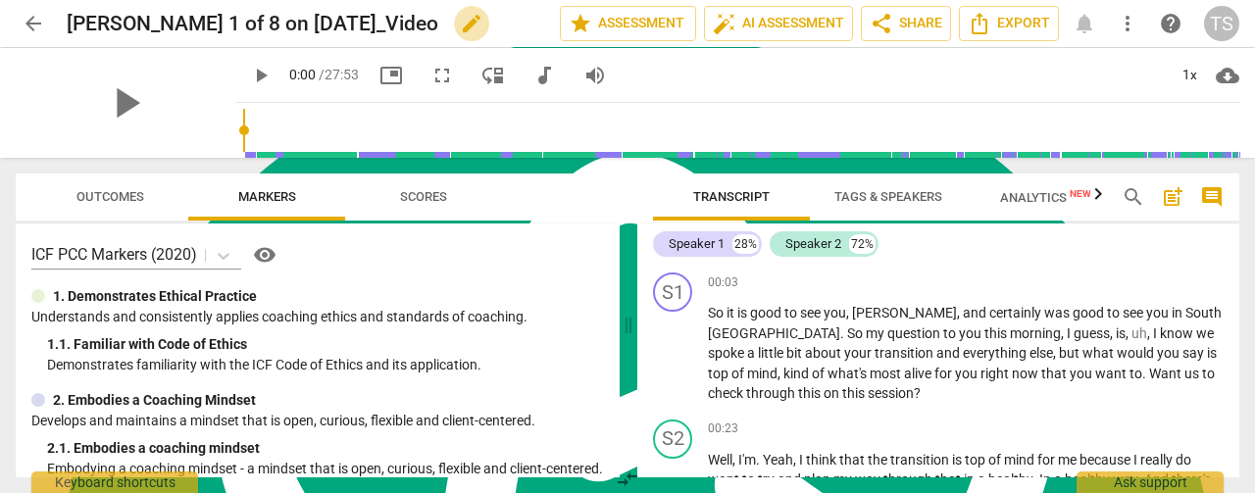
click at [460, 27] on span "edit" at bounding box center [472, 24] width 24 height 24
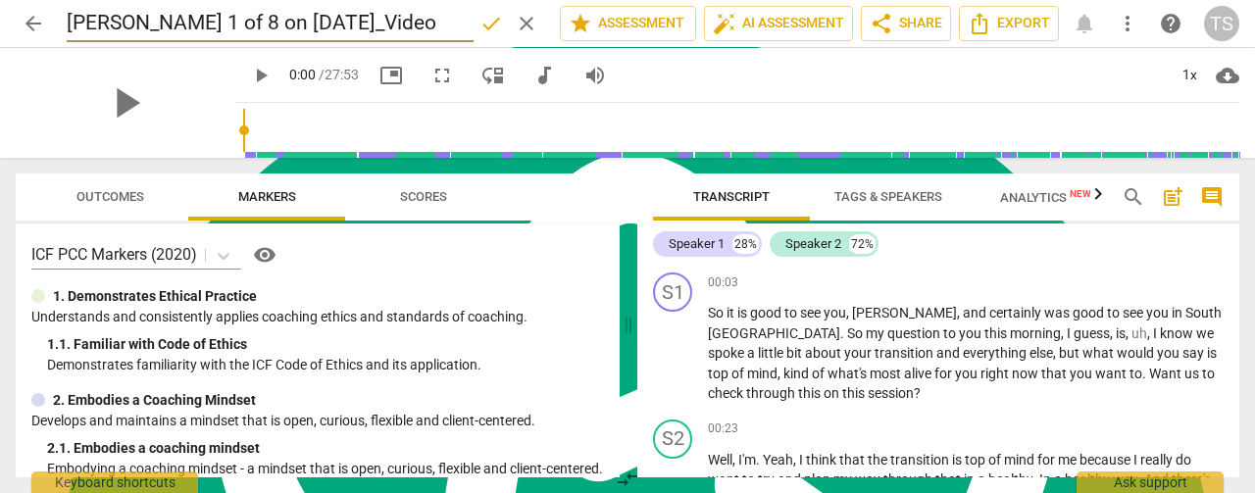
click at [166, 22] on input "[PERSON_NAME] 1 of 8 on [DATE]_Video" at bounding box center [270, 23] width 407 height 37
click at [178, 24] on input "Bruce 1/8 on Aug 19 2025_Video" at bounding box center [270, 23] width 407 height 37
type input "Bruce 1/8 (8/19/25)"
click at [863, 194] on span "Tags & Speakers" at bounding box center [888, 196] width 108 height 15
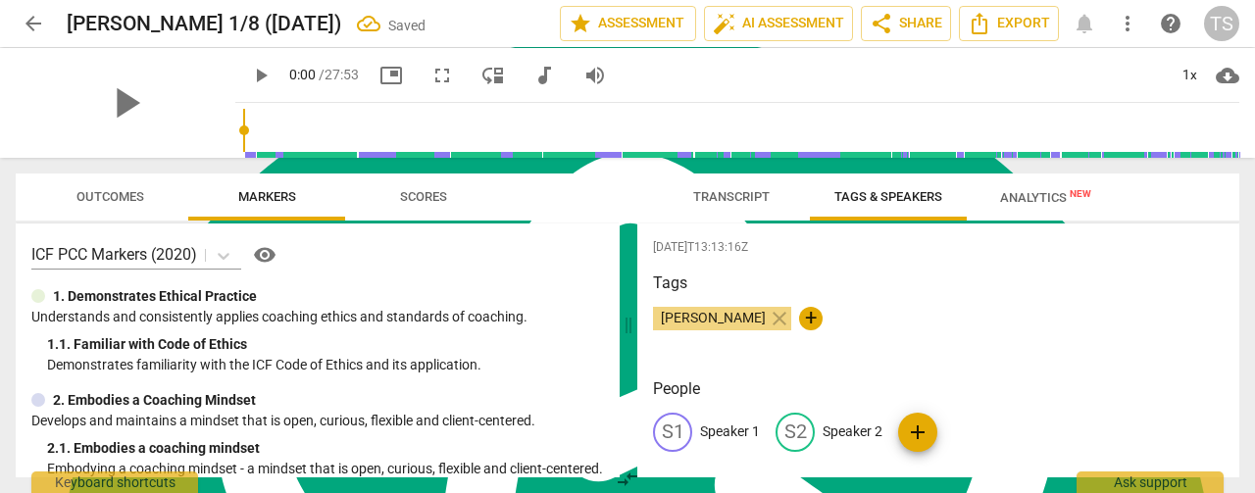
click at [731, 434] on p "Speaker 1" at bounding box center [730, 432] width 60 height 21
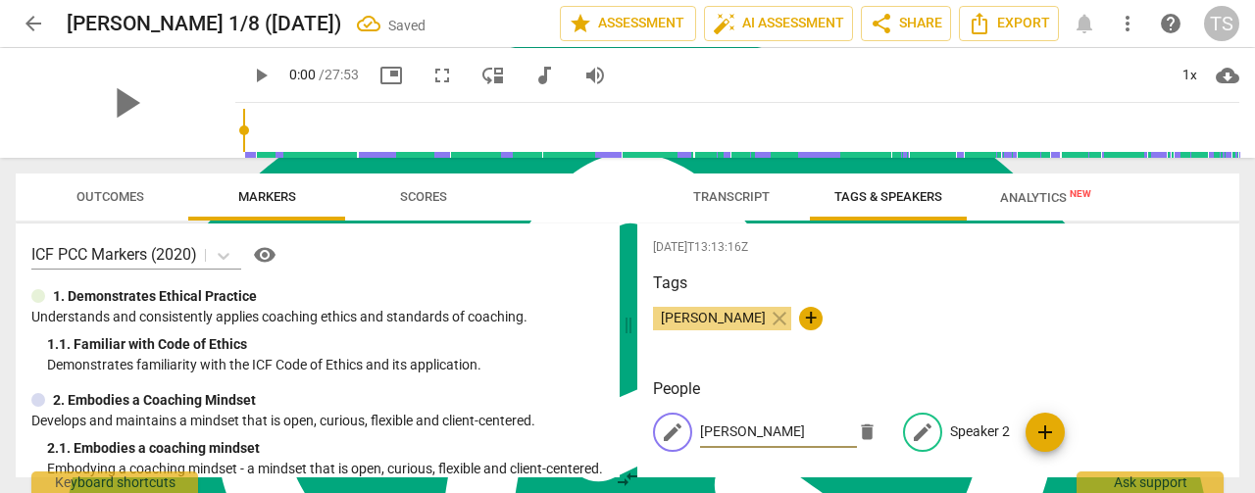
type input "Tim"
click at [971, 427] on p "Speaker 2" at bounding box center [980, 432] width 60 height 21
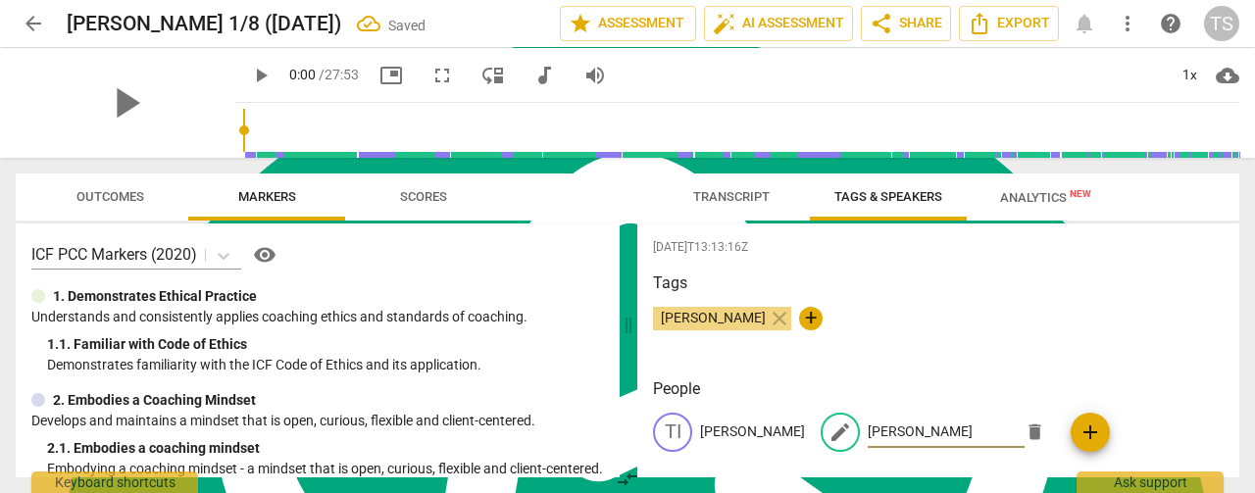
type input "Bruce"
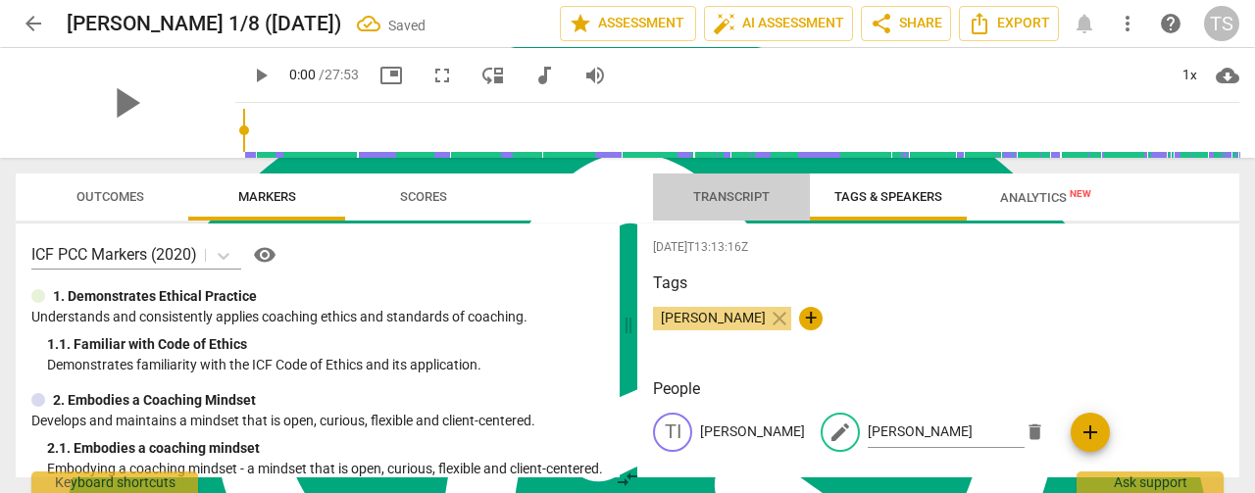
click at [707, 203] on span "Transcript" at bounding box center [731, 196] width 76 height 15
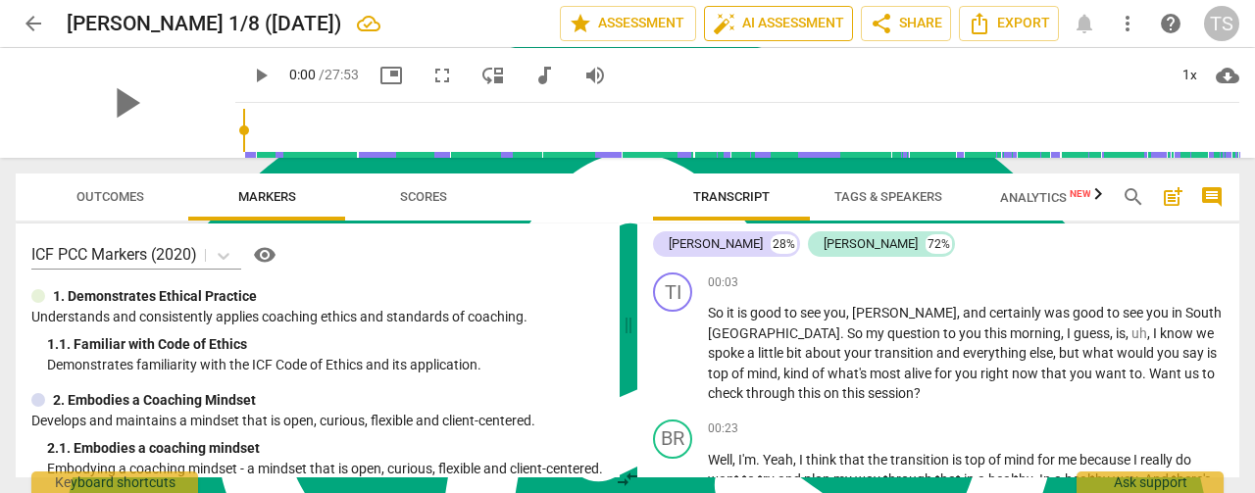
click at [753, 32] on span "auto_fix_high AI Assessment" at bounding box center [778, 24] width 131 height 24
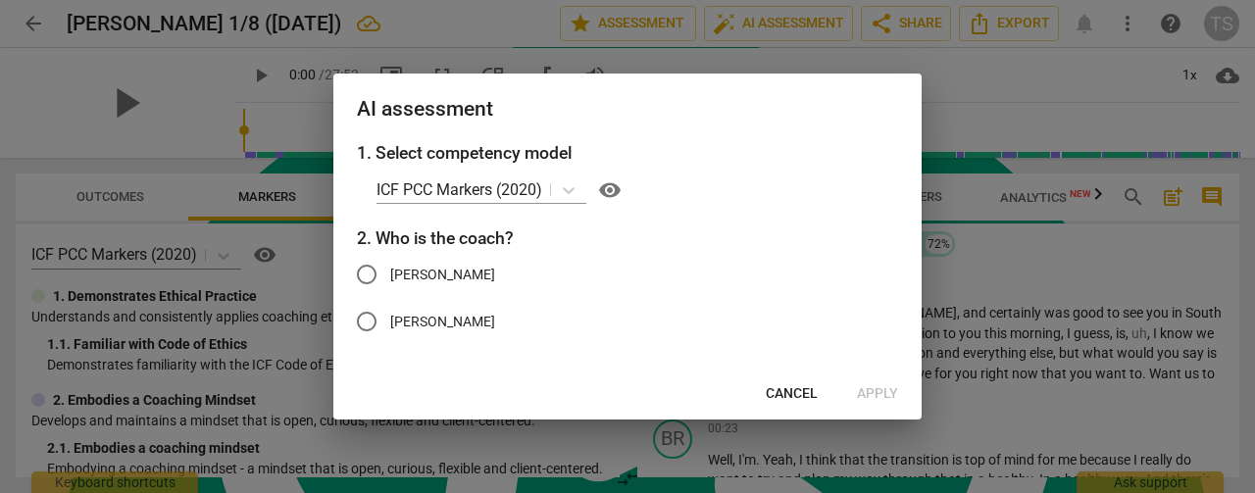
click at [412, 266] on span "Tim" at bounding box center [442, 275] width 105 height 21
click at [390, 266] on input "Tim" at bounding box center [366, 274] width 47 height 47
radio input "true"
click at [875, 390] on span "Apply" at bounding box center [877, 394] width 41 height 20
